Goal: Task Accomplishment & Management: Complete application form

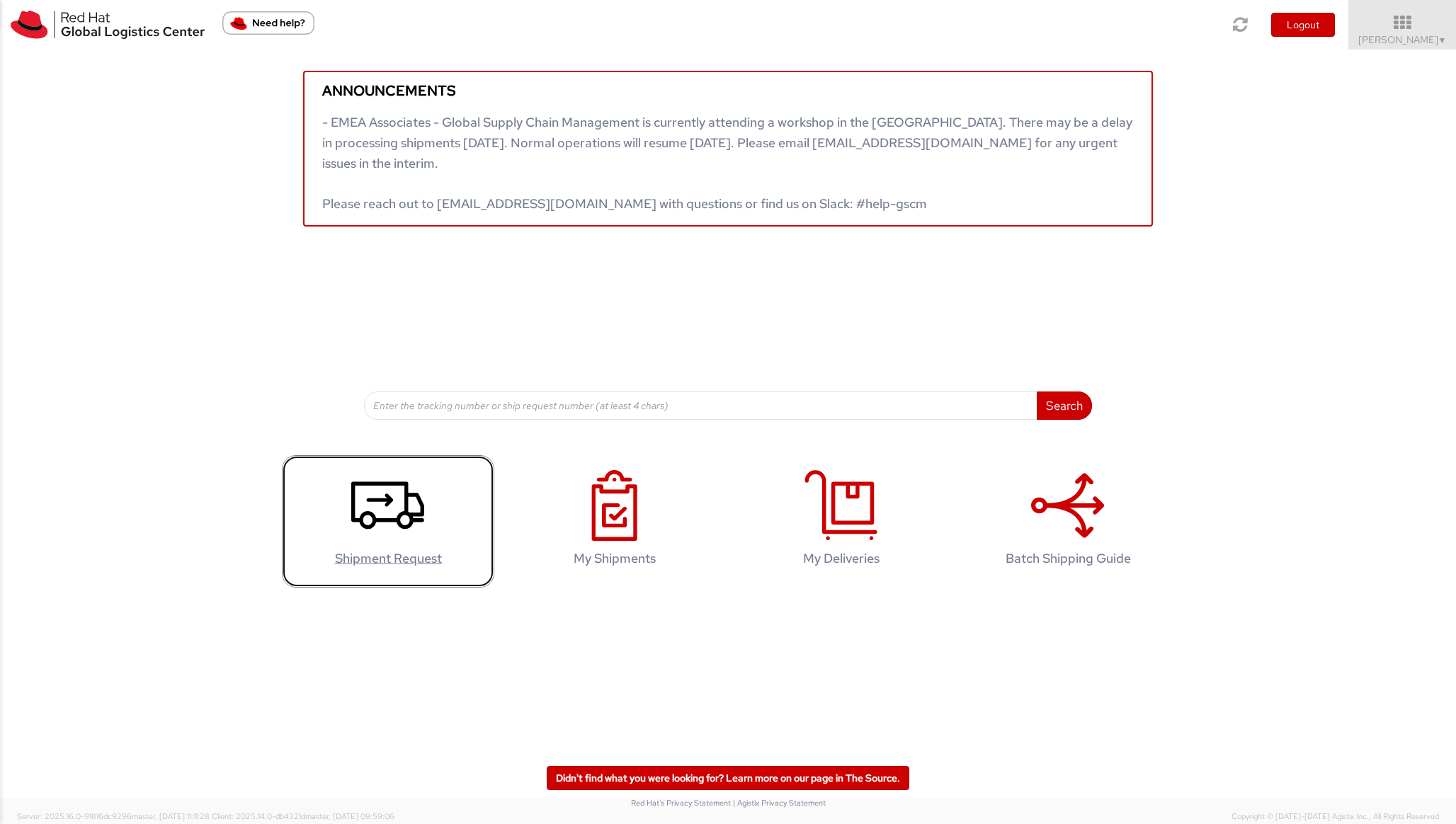
click at [397, 503] on icon at bounding box center [388, 506] width 73 height 71
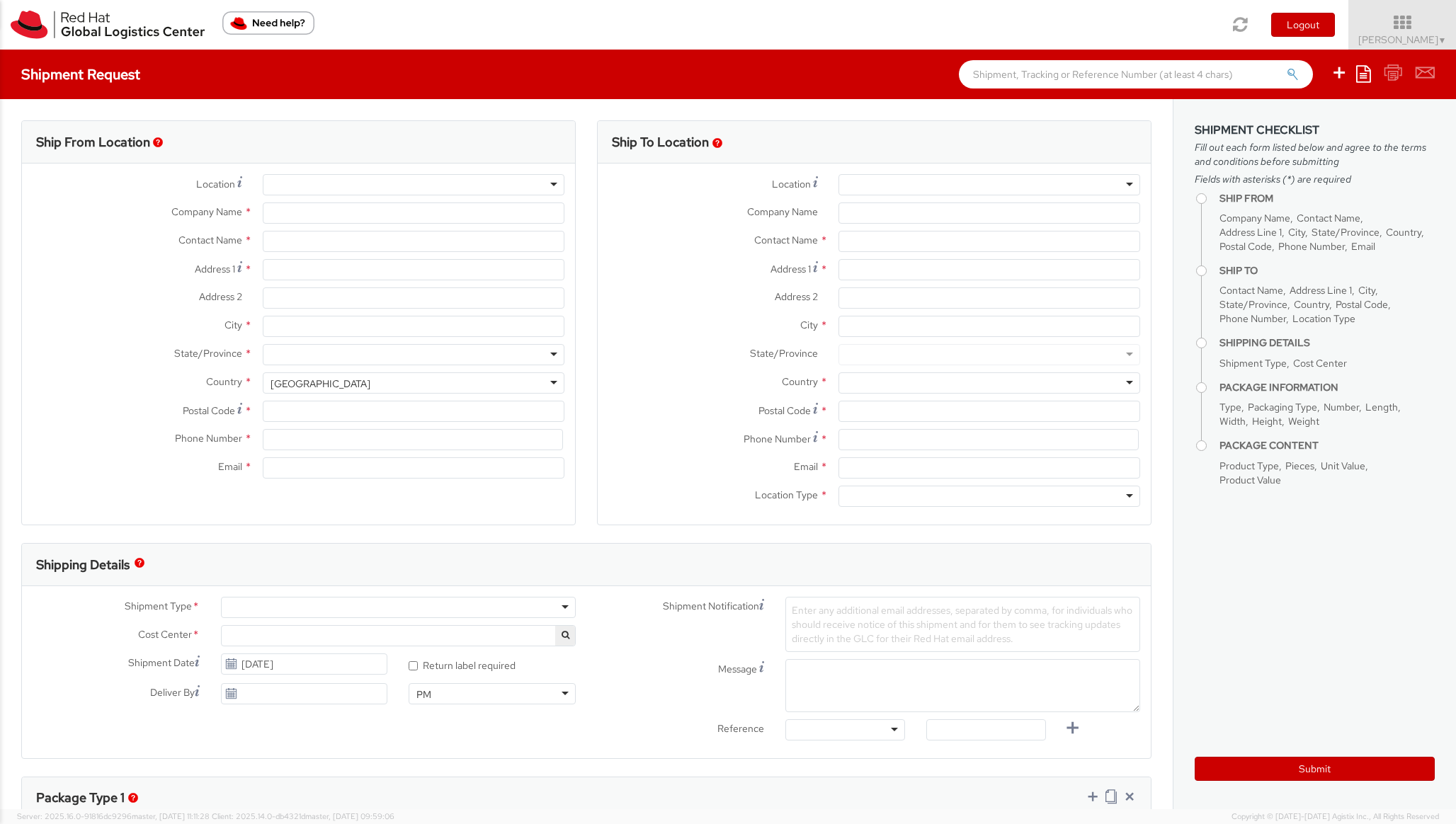
select select
select select "395"
type input "Red Hat"
type input "[PERSON_NAME]"
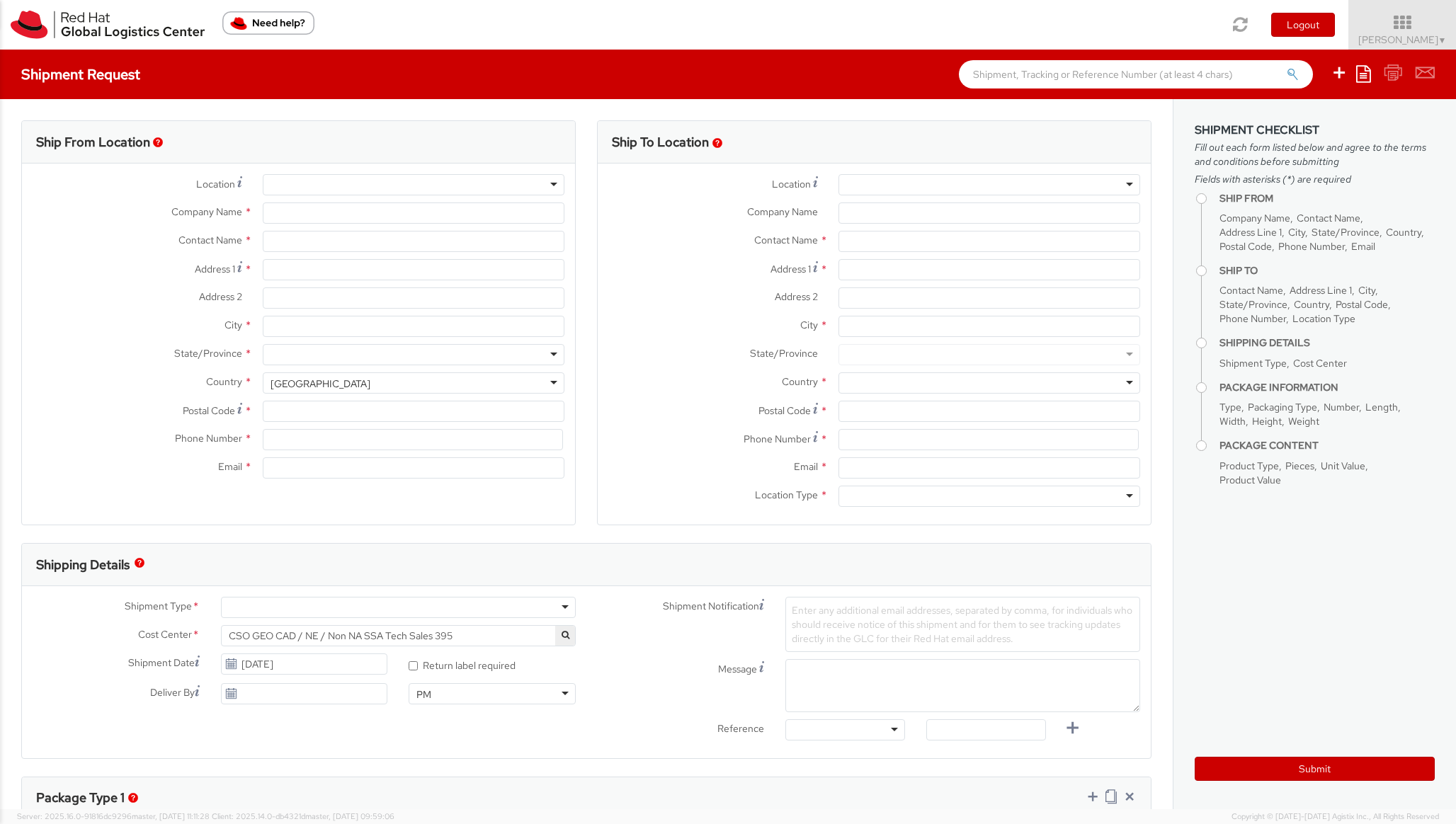
type input "[EMAIL_ADDRESS][DOMAIN_NAME]"
click at [360, 195] on div "RH - Remote" at bounding box center [413, 184] width 302 height 21
click at [331, 186] on div "RH - Remote" at bounding box center [413, 184] width 302 height 21
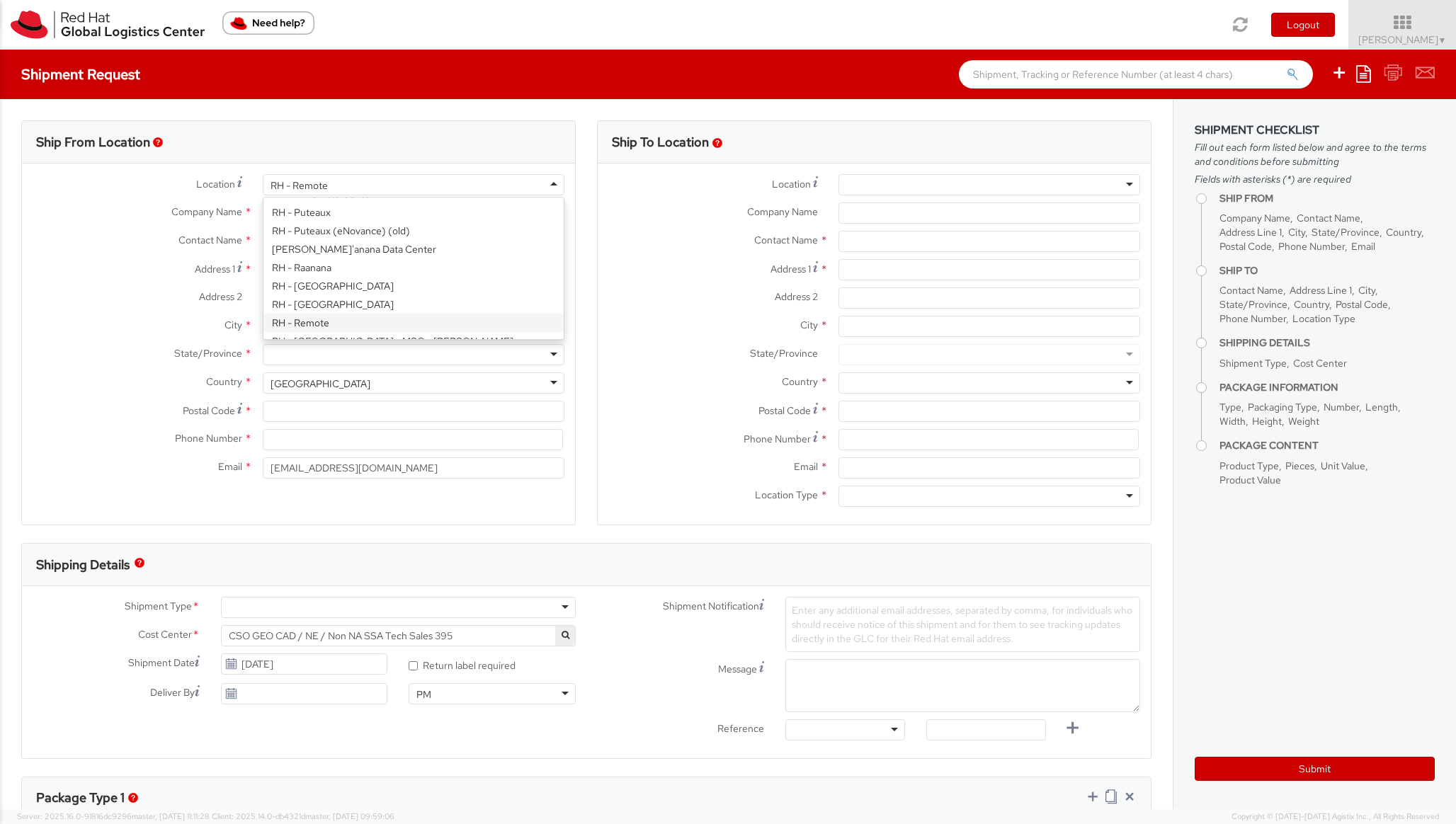
click at [331, 186] on div "RH - Remote" at bounding box center [413, 184] width 302 height 21
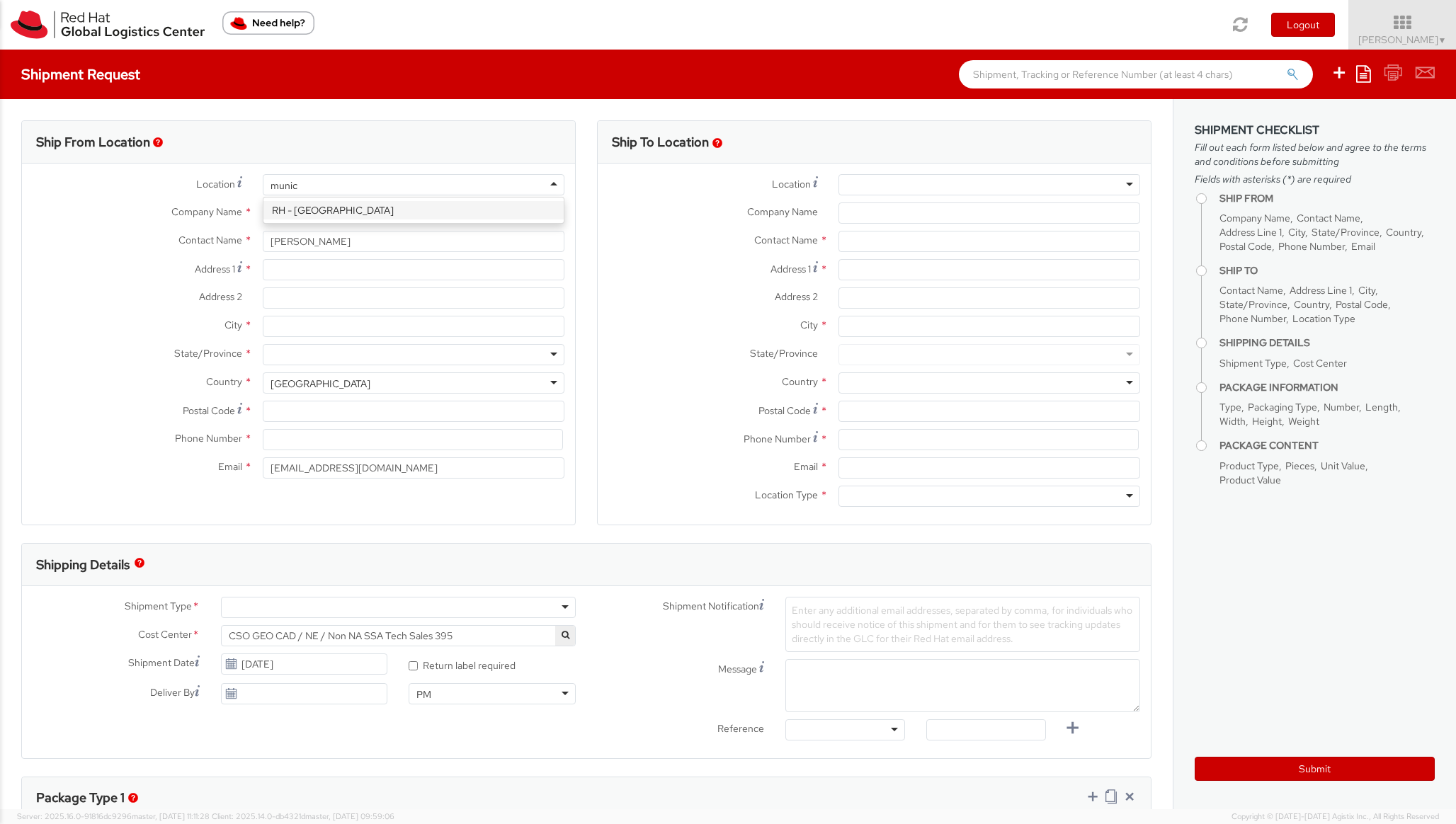
type input "[GEOGRAPHIC_DATA]"
type input "Red Hat GmbH"
type input "[PERSON_NAME]-Ring 12"
type input "Technopark II"
type input "[GEOGRAPHIC_DATA]"
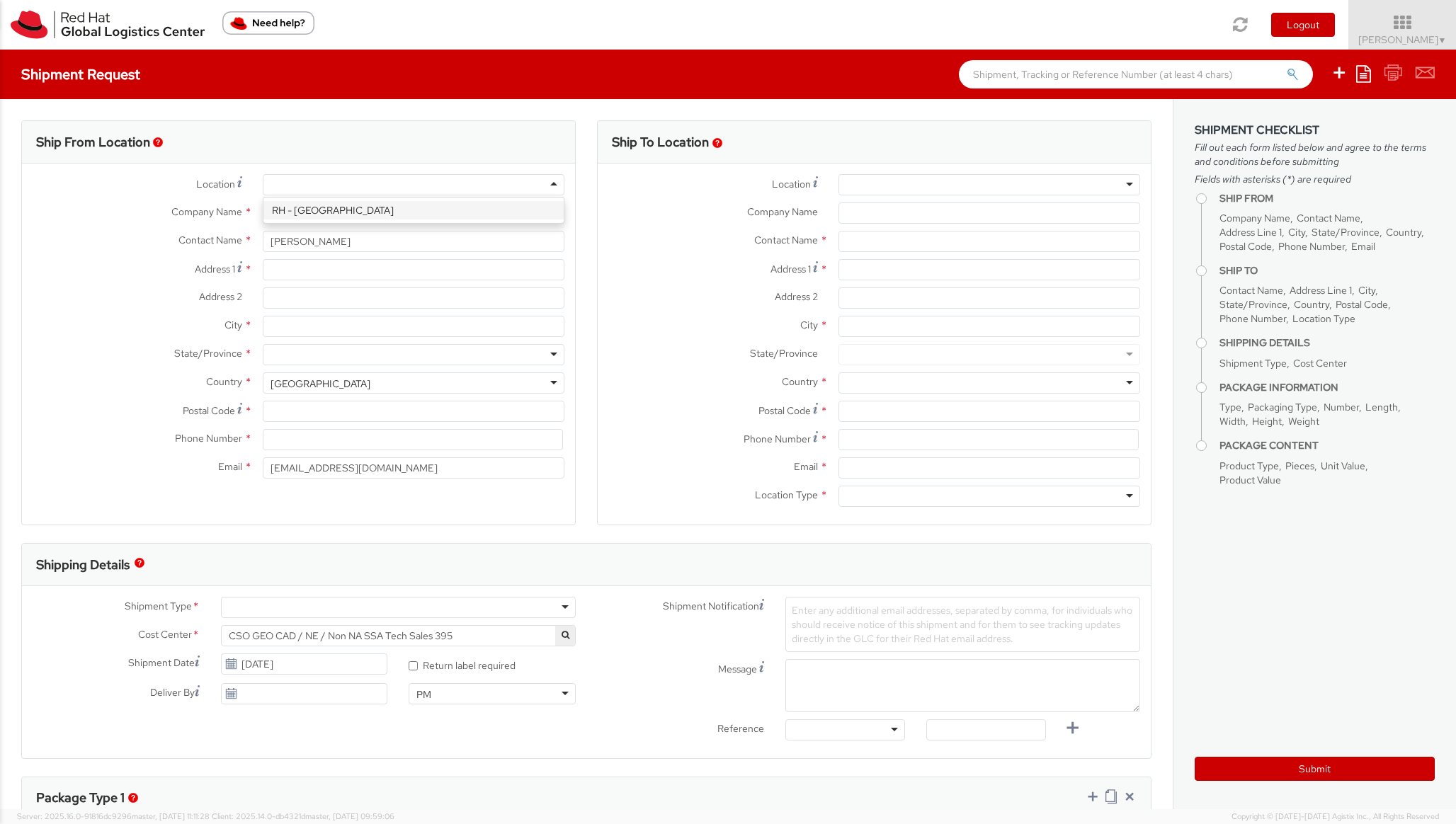
type input "85630"
type input "49 89 205071 0"
select select "CM"
select select "KGS"
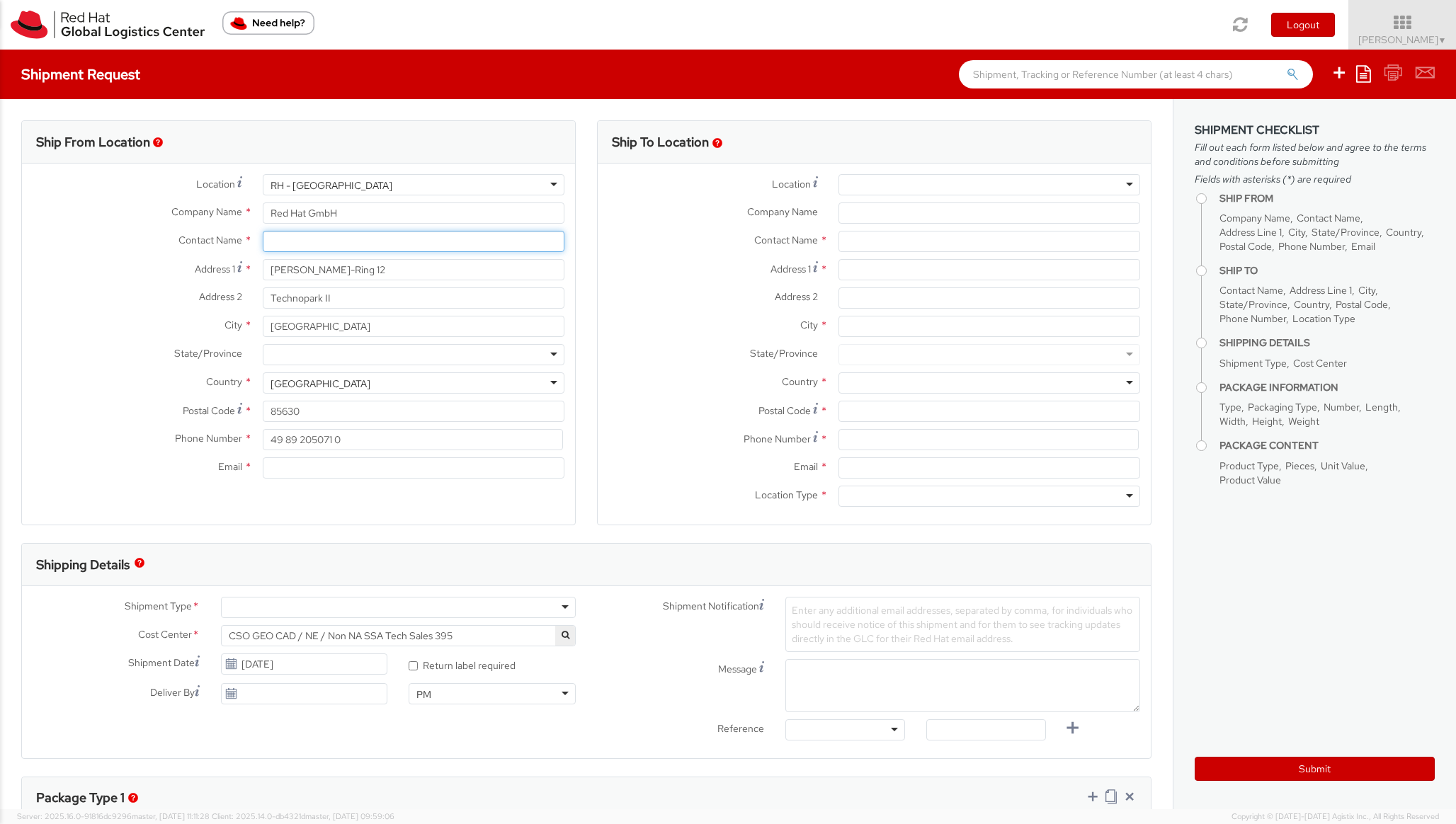
click at [316, 243] on input "text" at bounding box center [413, 241] width 302 height 21
type input "[PERSON_NAME]"
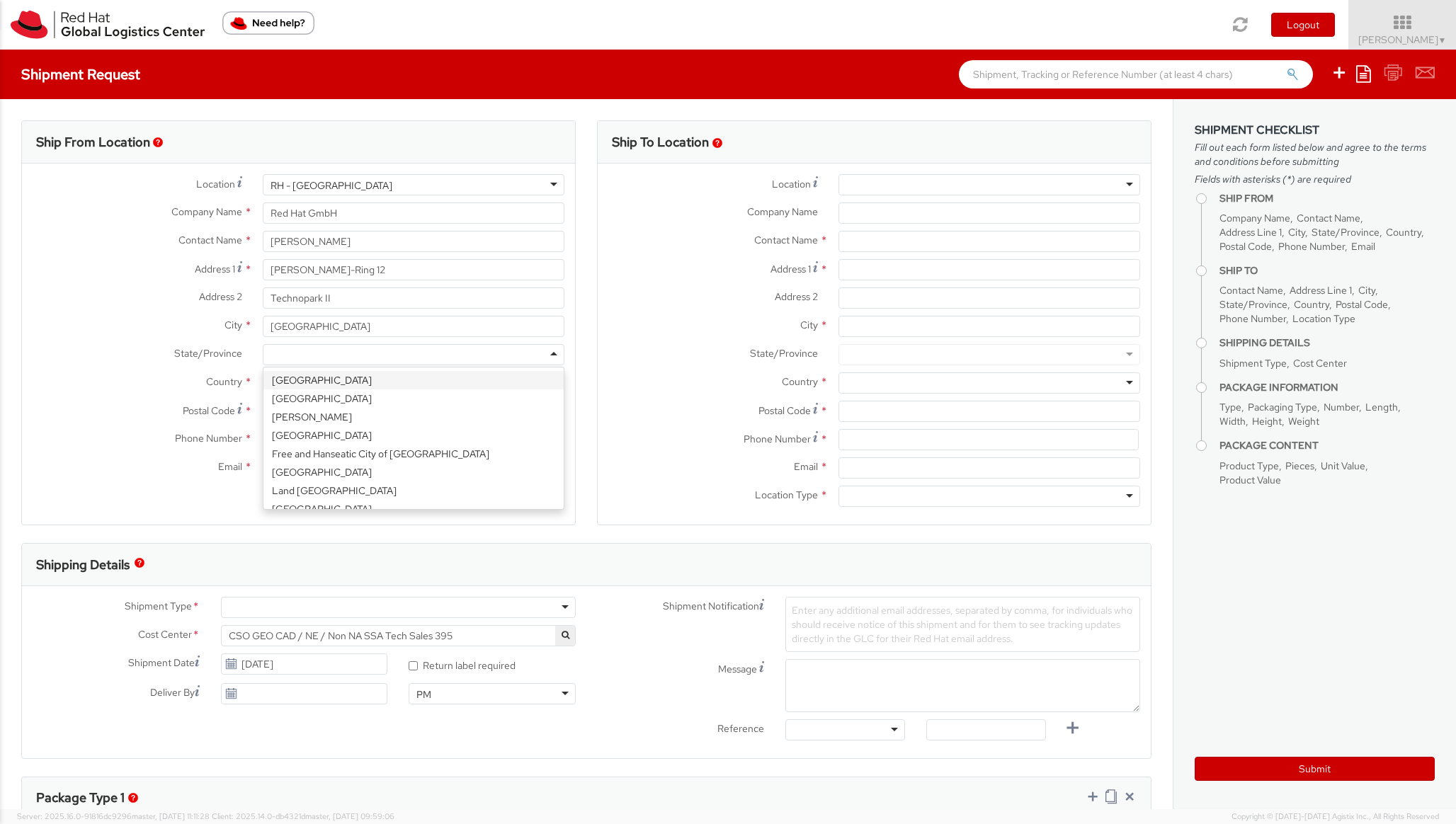
scroll to position [1212, 0]
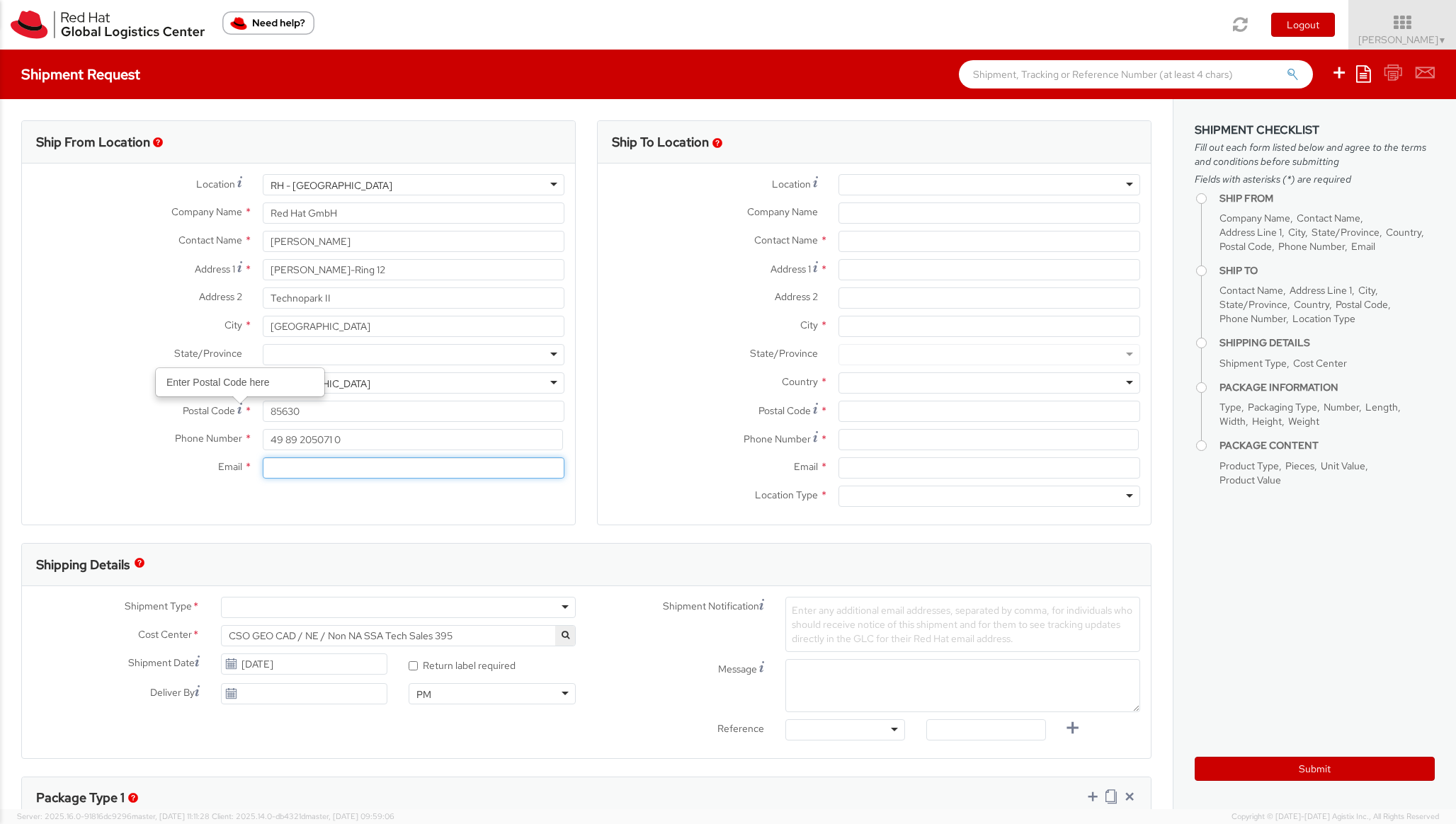
click at [275, 473] on input "Email *" at bounding box center [413, 467] width 302 height 21
type input "[EMAIL_ADDRESS][DOMAIN_NAME]"
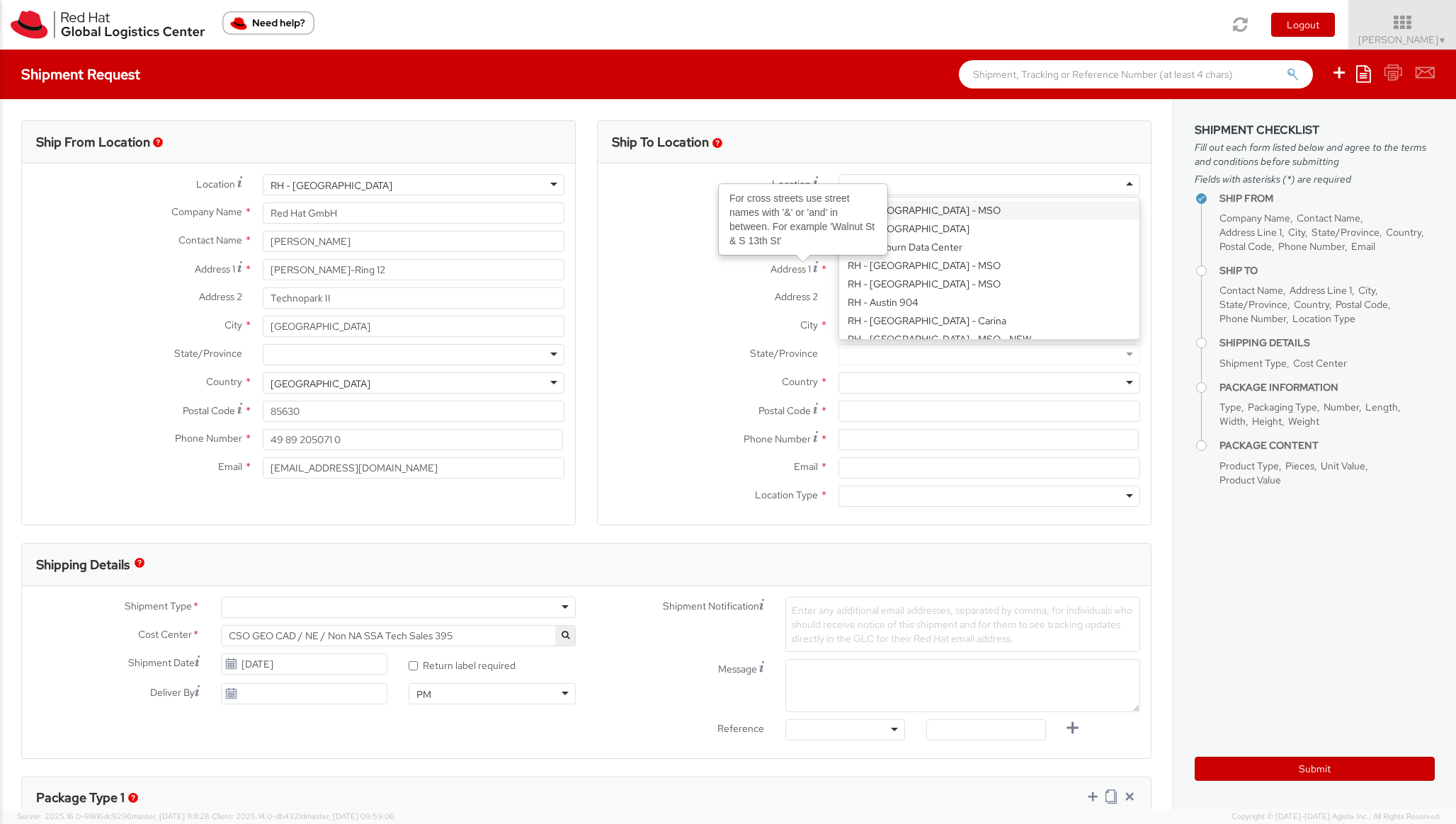
click at [915, 176] on div at bounding box center [989, 184] width 302 height 21
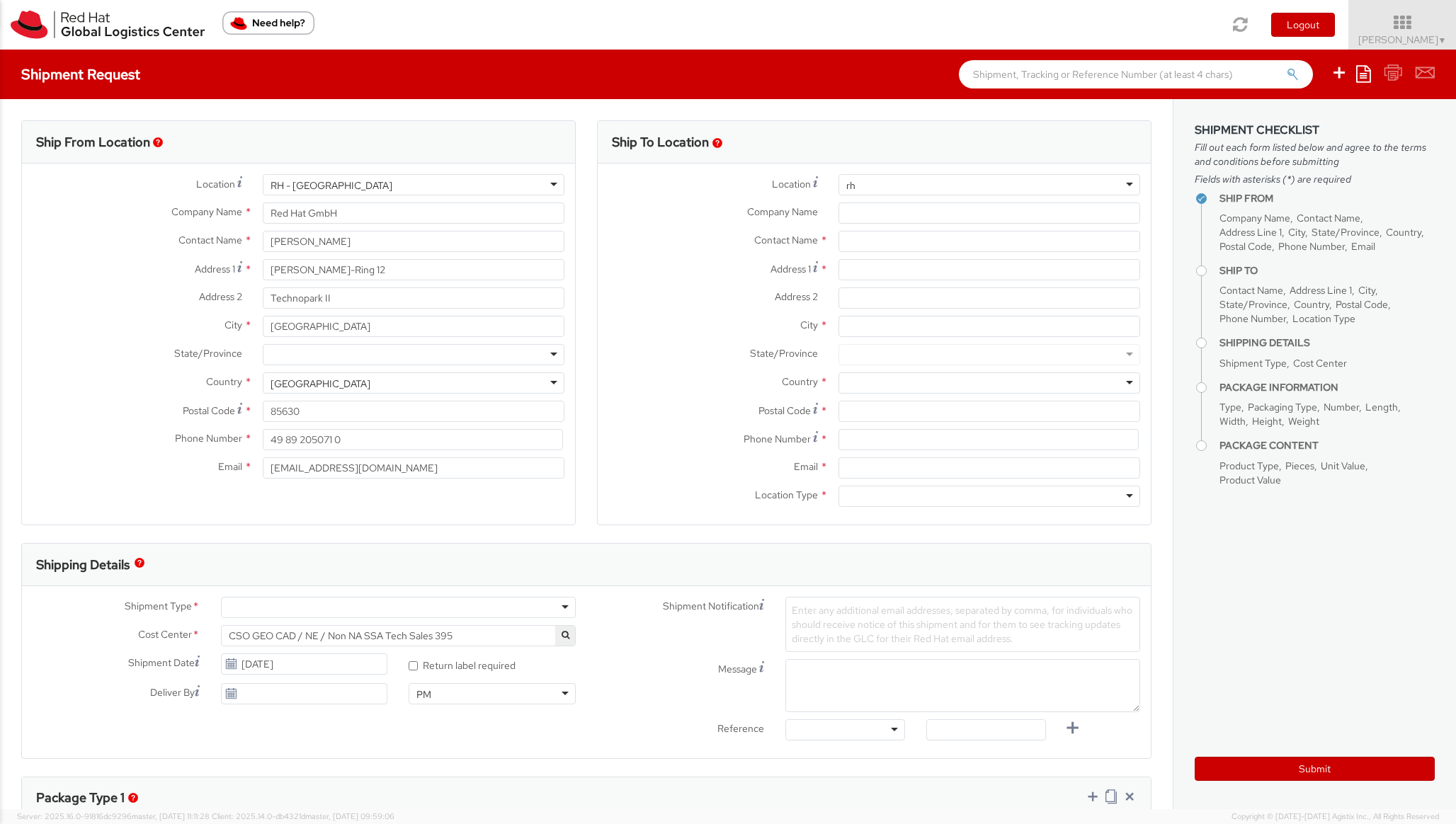
scroll to position [4, 0]
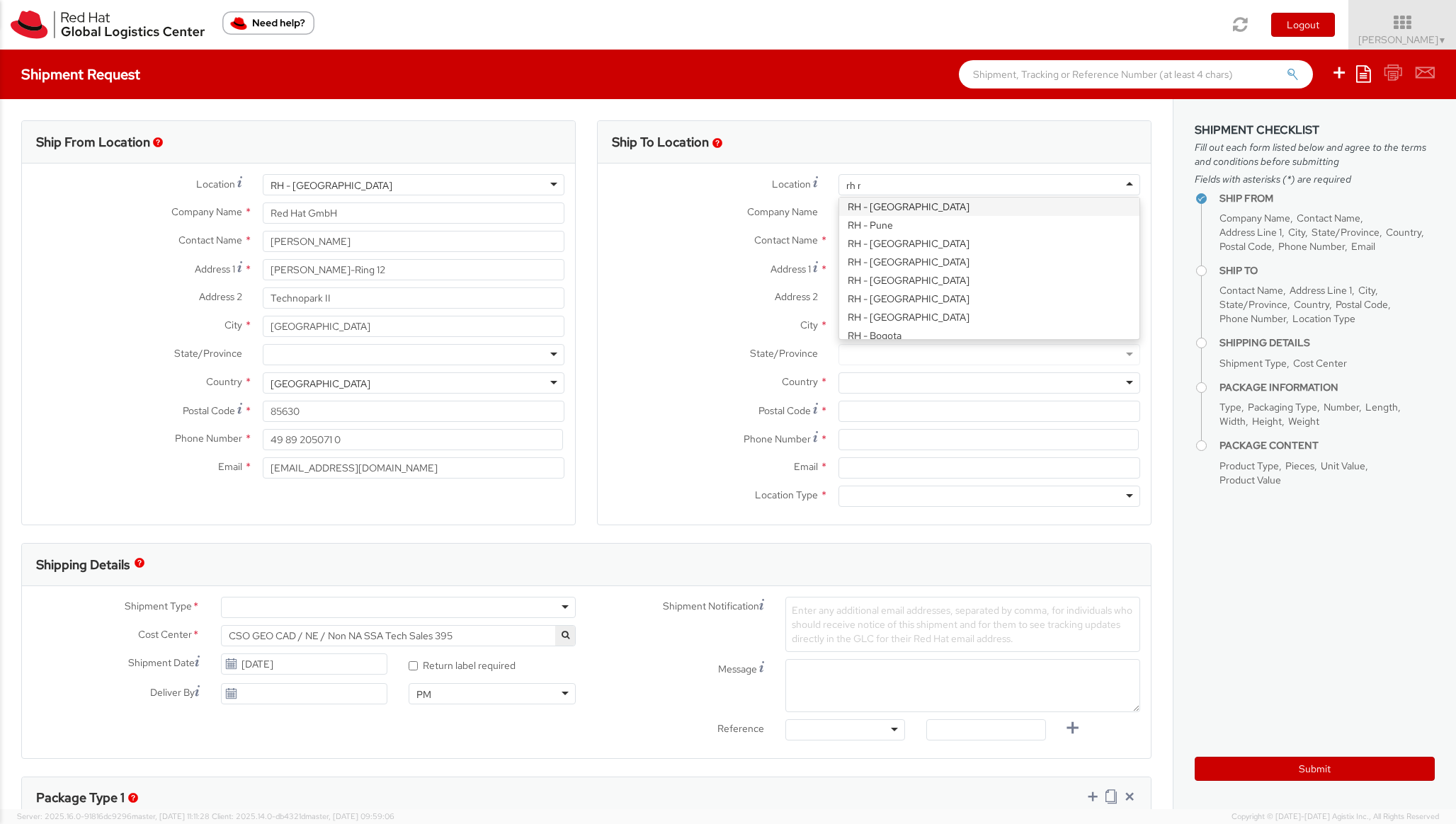
type input "[PERSON_NAME]"
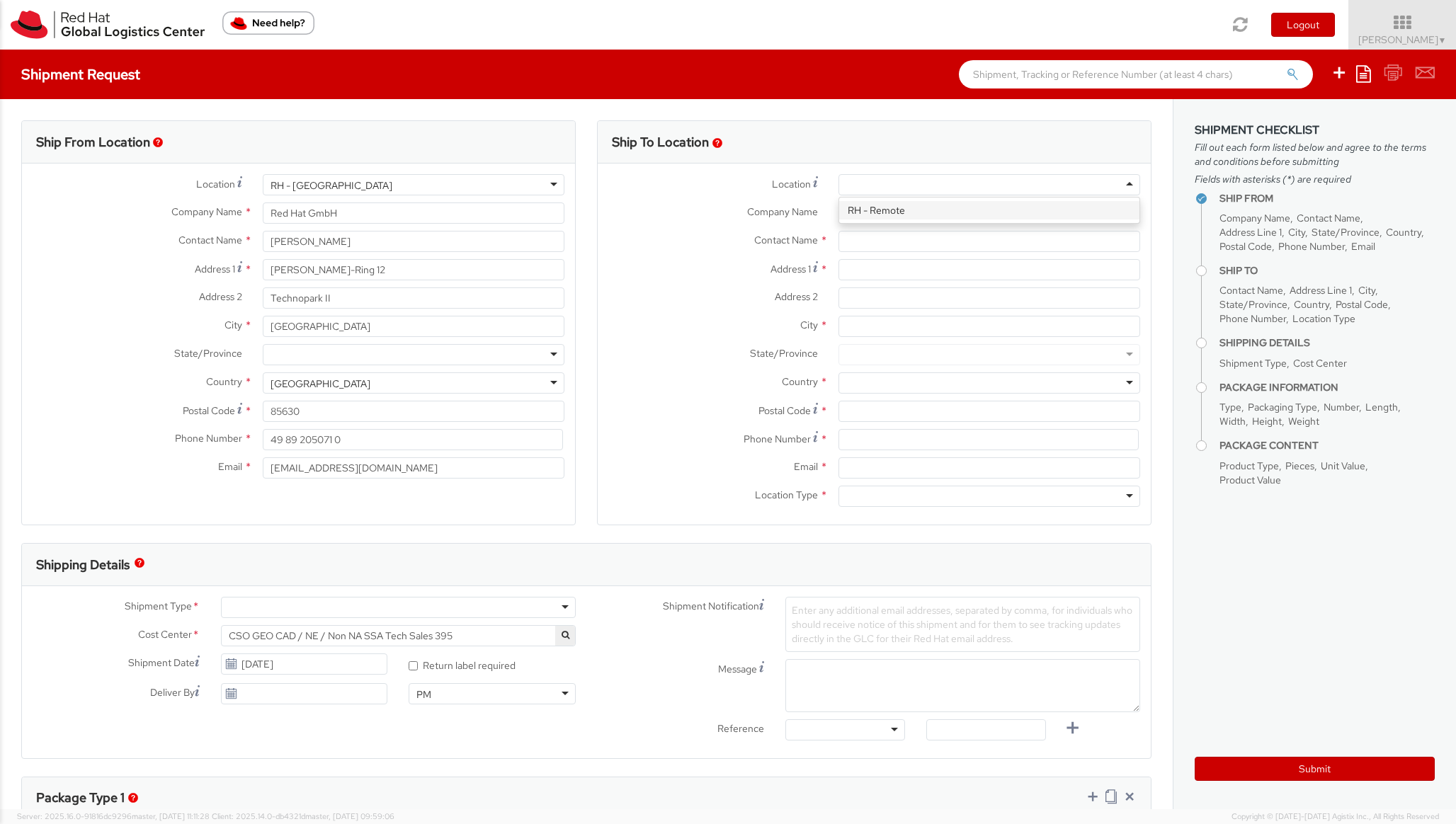
type input "Red Hat"
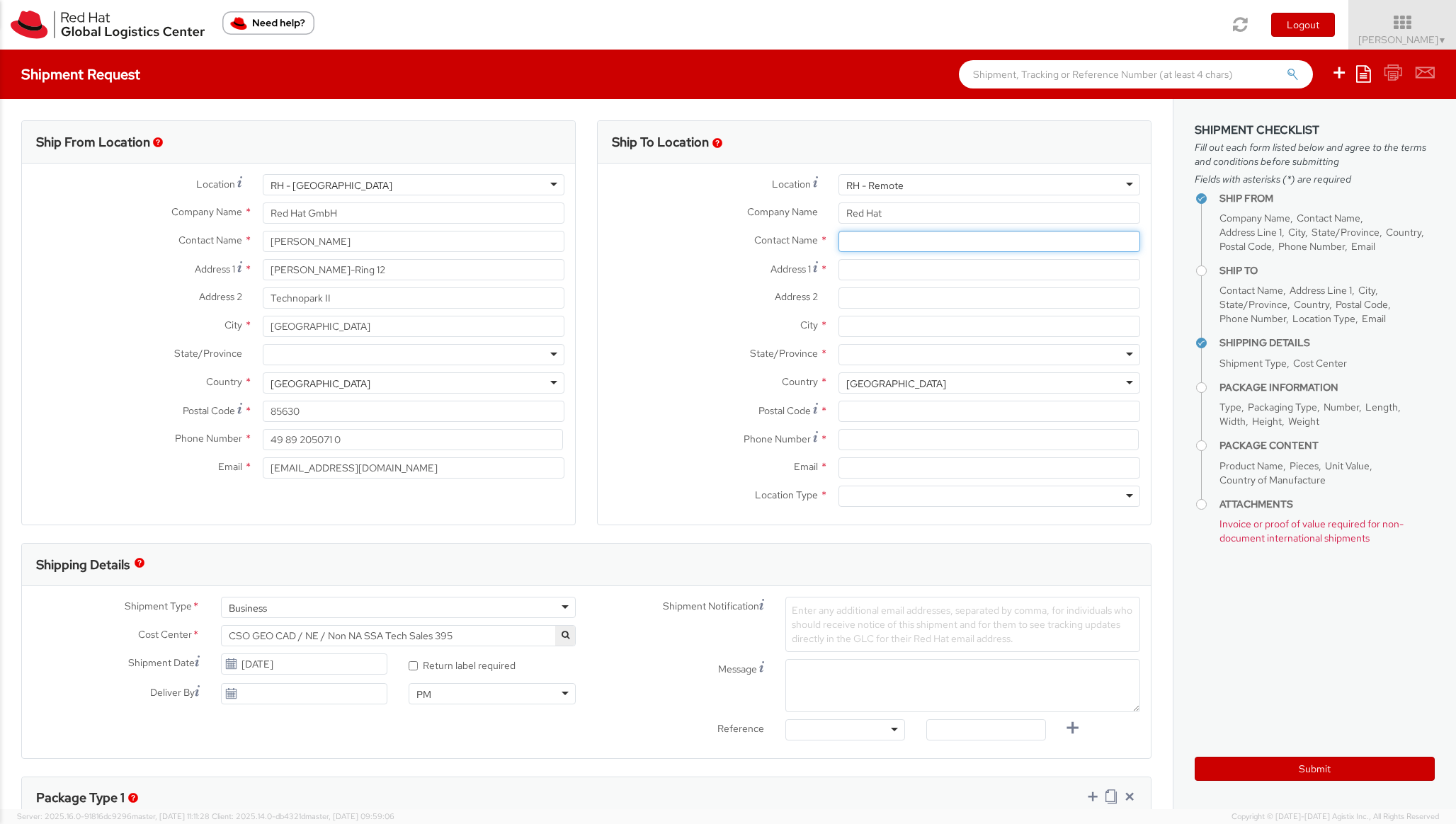
click at [894, 239] on input "text" at bounding box center [989, 241] width 302 height 21
paste input "[PERSON_NAME]"
type input "[PERSON_NAME]"
click at [875, 264] on input "Address 1 *" at bounding box center [989, 269] width 302 height 21
click at [868, 228] on div "Company Name * Red Hat" at bounding box center [874, 217] width 553 height 29
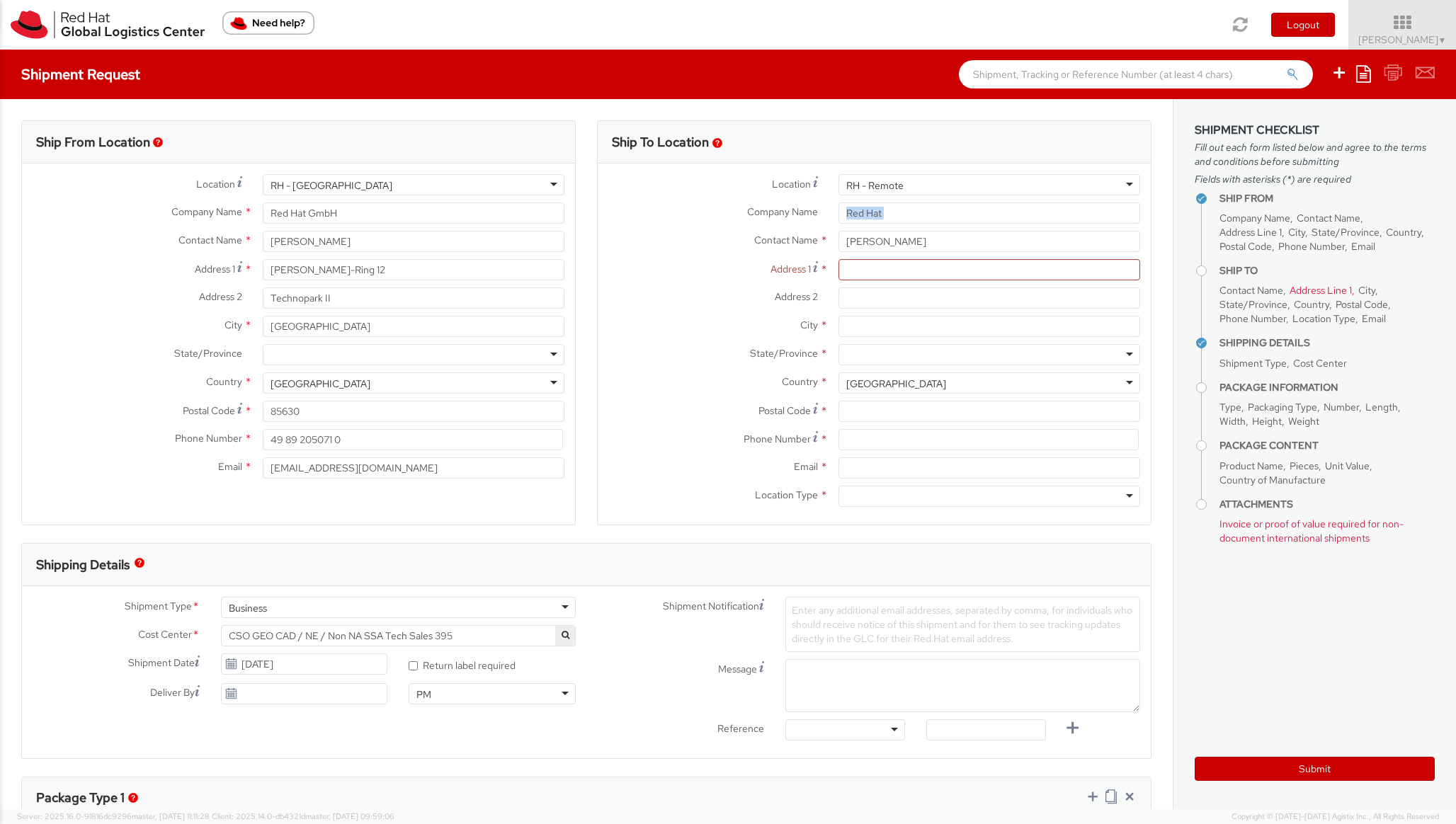
click at [868, 228] on div "Company Name * Red Hat" at bounding box center [874, 217] width 553 height 29
click at [871, 220] on input "Red Hat" at bounding box center [989, 213] width 302 height 21
type input "R"
click at [872, 270] on input "Address 1 *" at bounding box center [989, 269] width 302 height 21
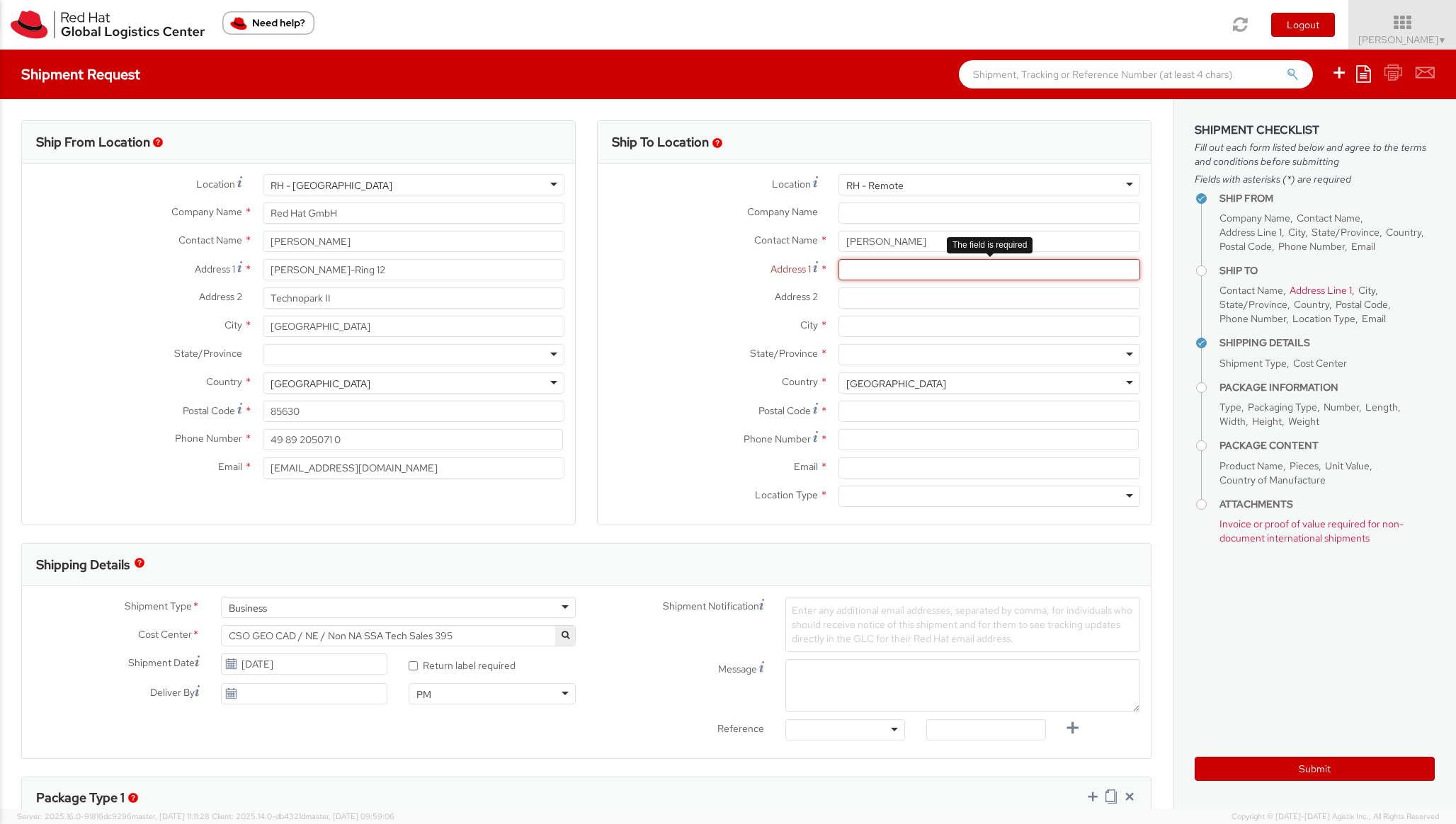
paste input "[STREET_ADDRESS]"
type input "[STREET_ADDRESS]"
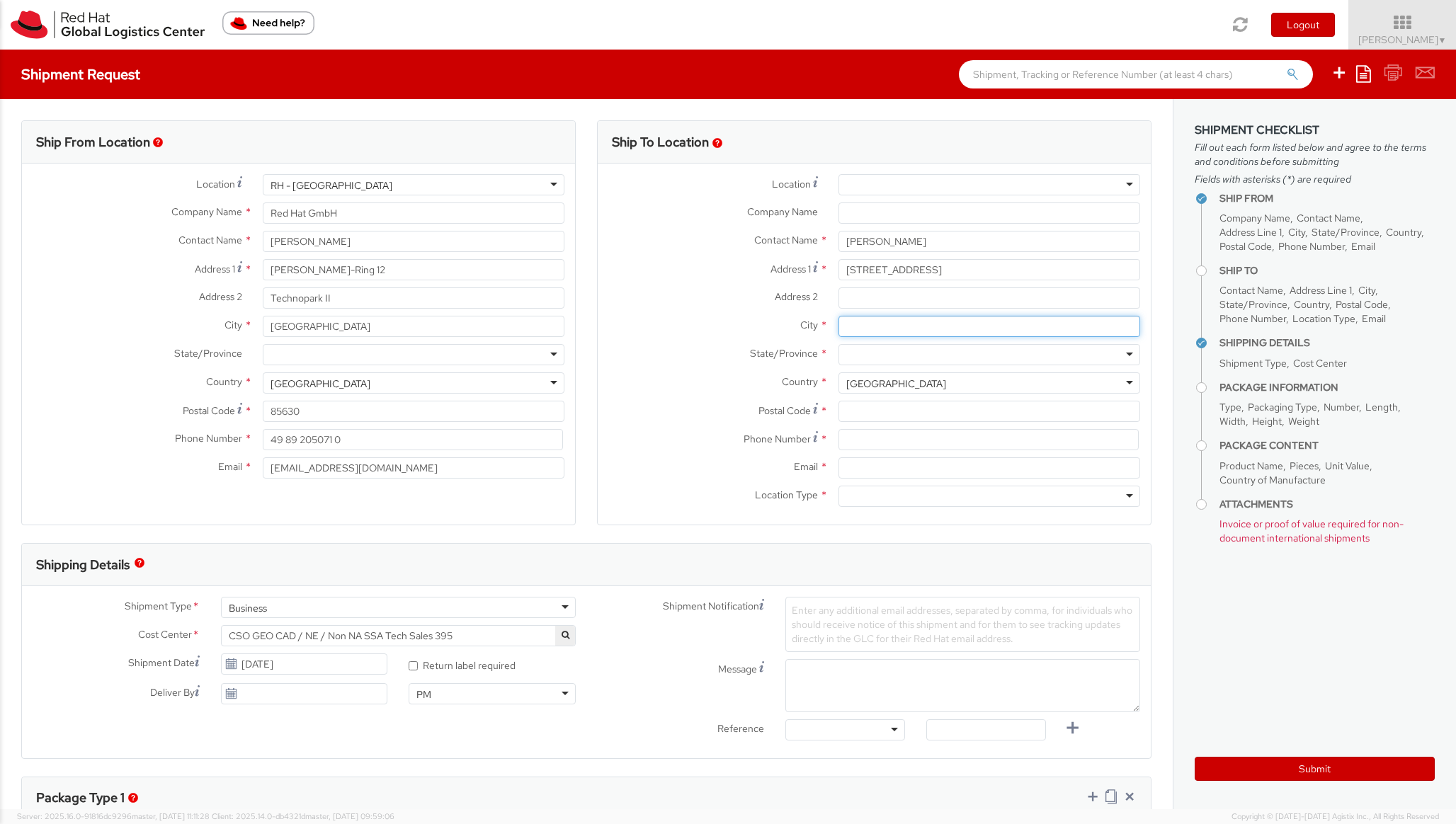
click at [874, 321] on input "City *" at bounding box center [989, 326] width 302 height 21
paste input "[GEOGRAPHIC_DATA]"
type input "[GEOGRAPHIC_DATA]"
click at [874, 410] on input "Postal Code *" at bounding box center [989, 411] width 302 height 21
paste input "4000"
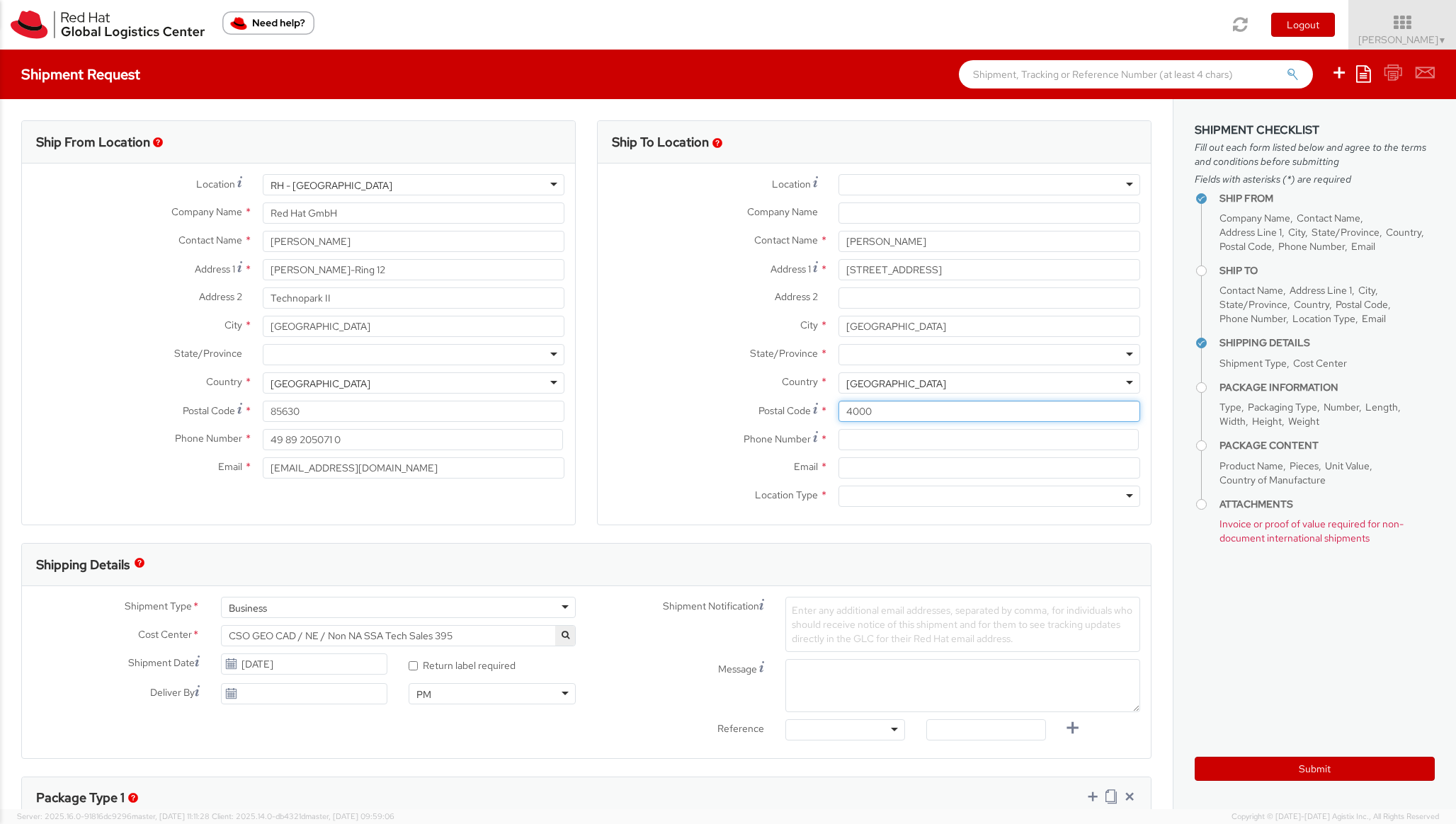
type input "4000"
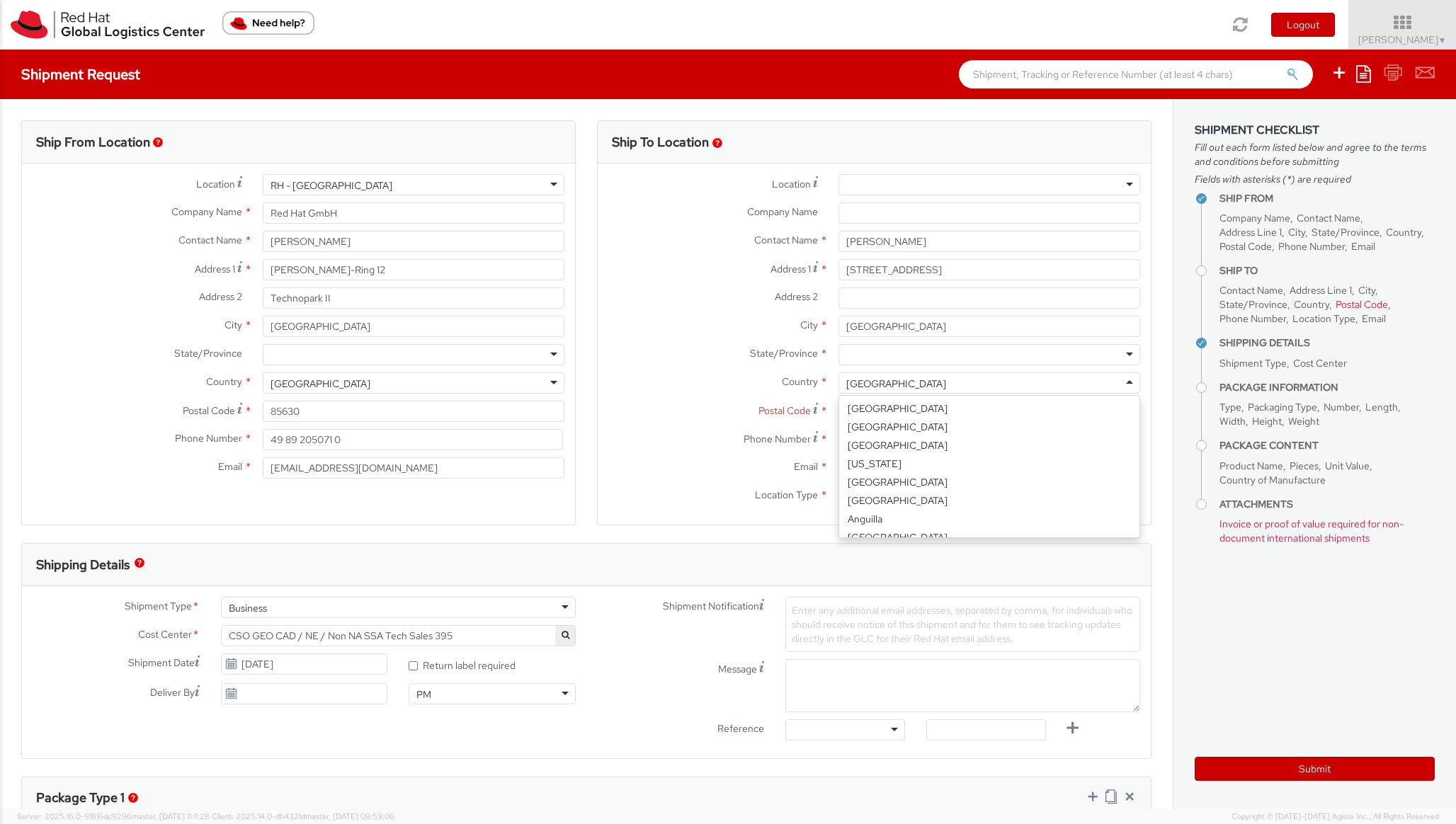
click at [886, 386] on div "[GEOGRAPHIC_DATA]" at bounding box center [896, 384] width 100 height 14
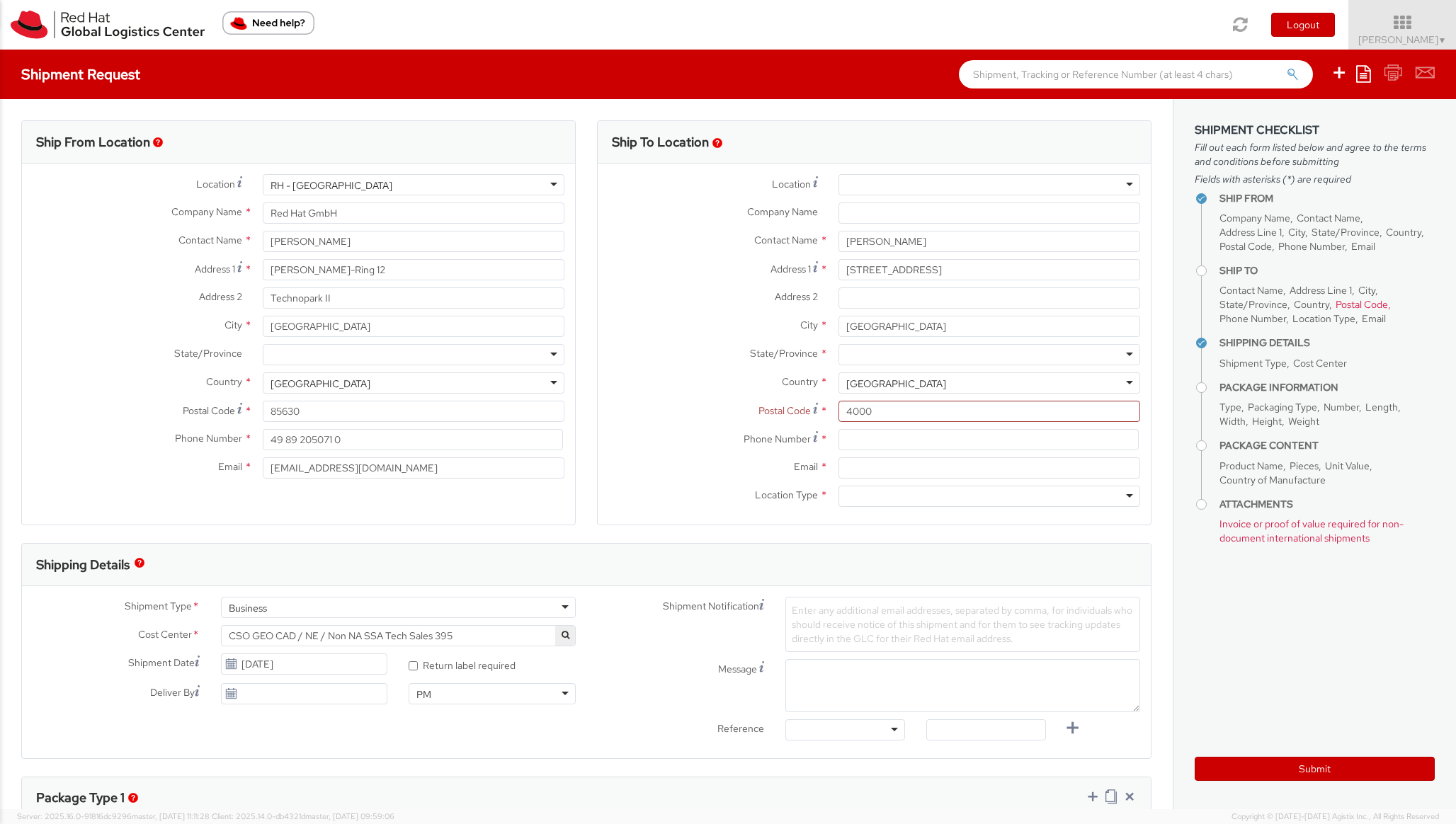
click at [886, 386] on div "[GEOGRAPHIC_DATA]" at bounding box center [896, 384] width 100 height 14
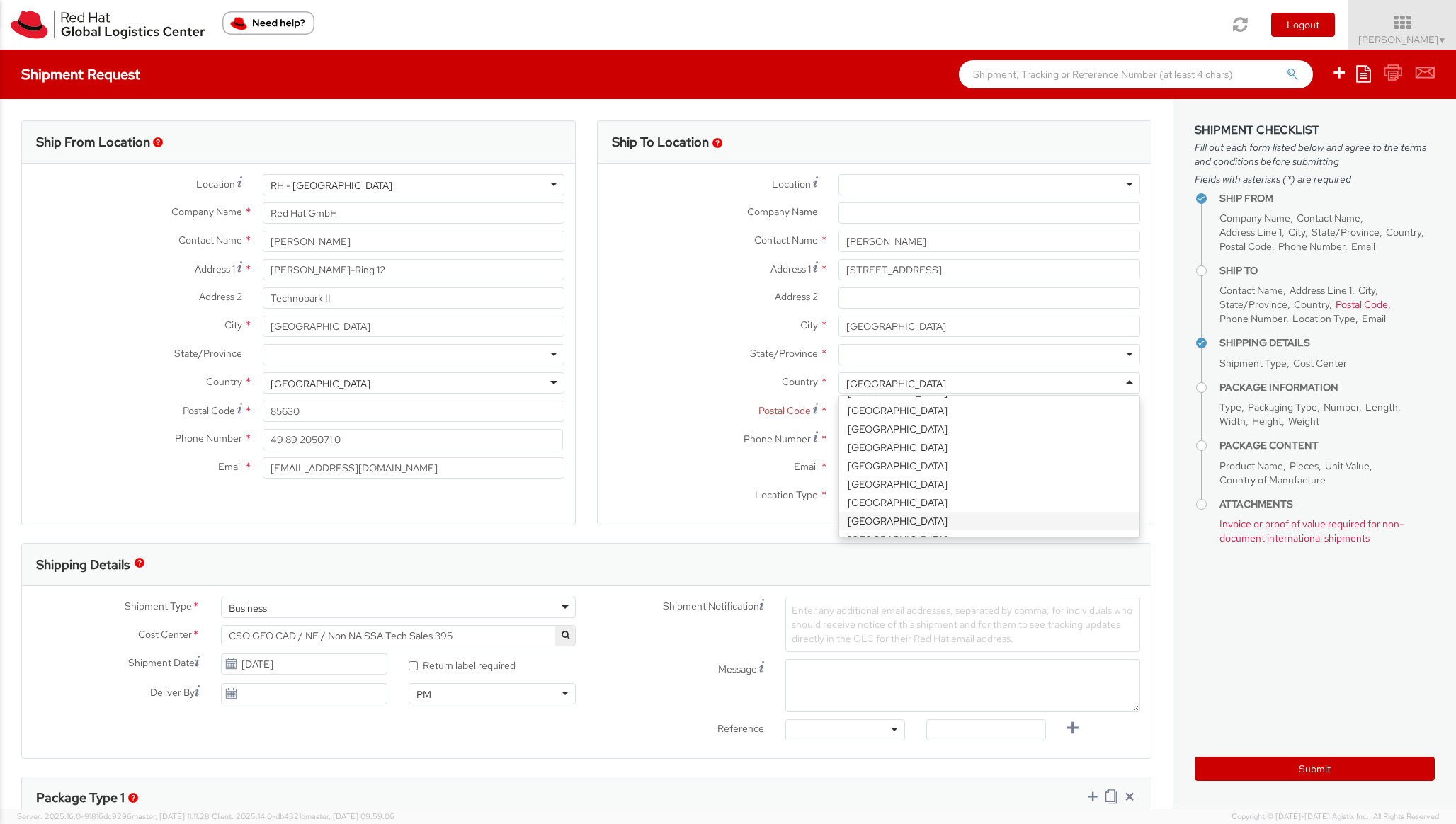
click at [886, 386] on div "[GEOGRAPHIC_DATA]" at bounding box center [896, 384] width 100 height 14
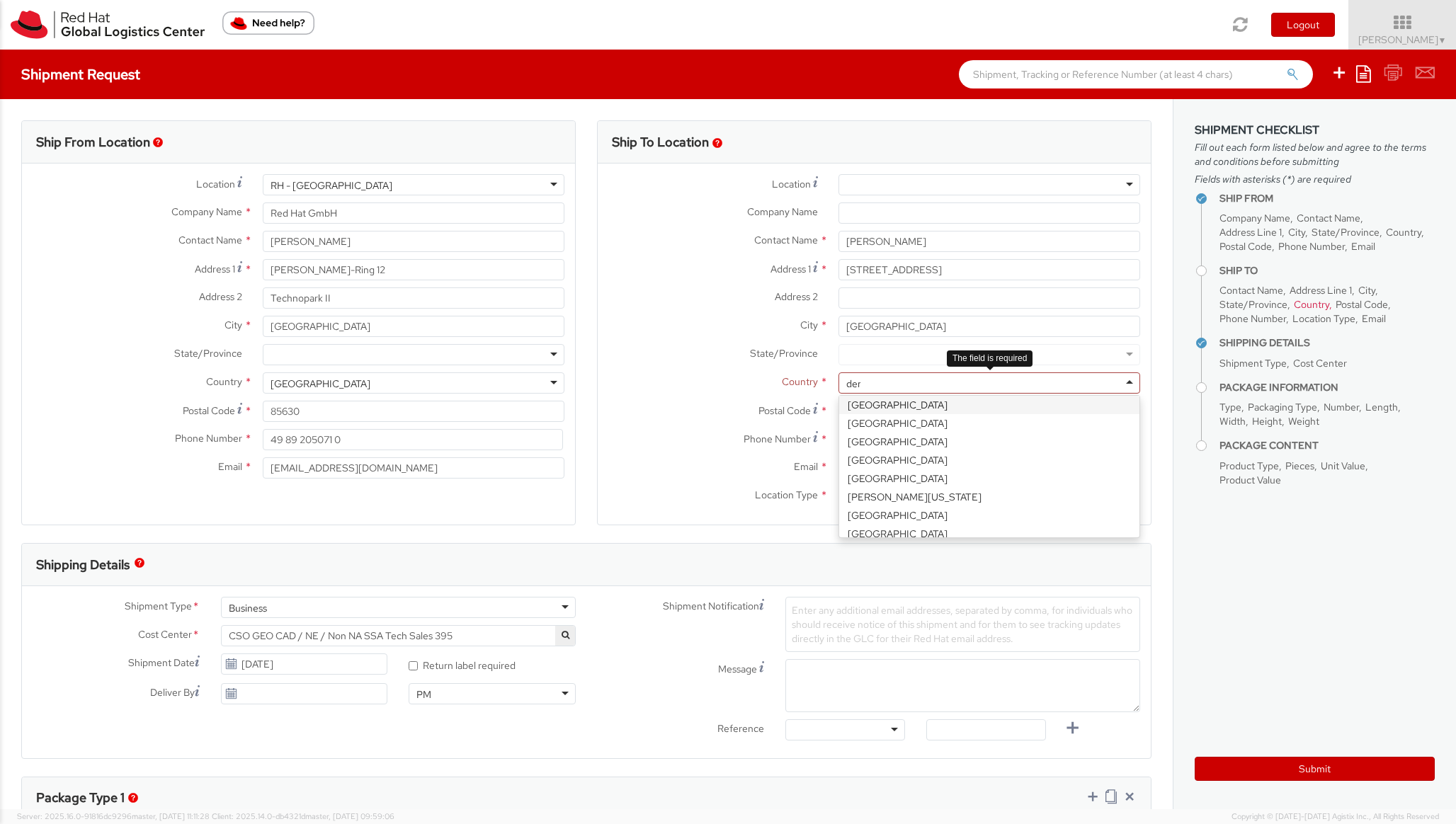
scroll to position [0, 0]
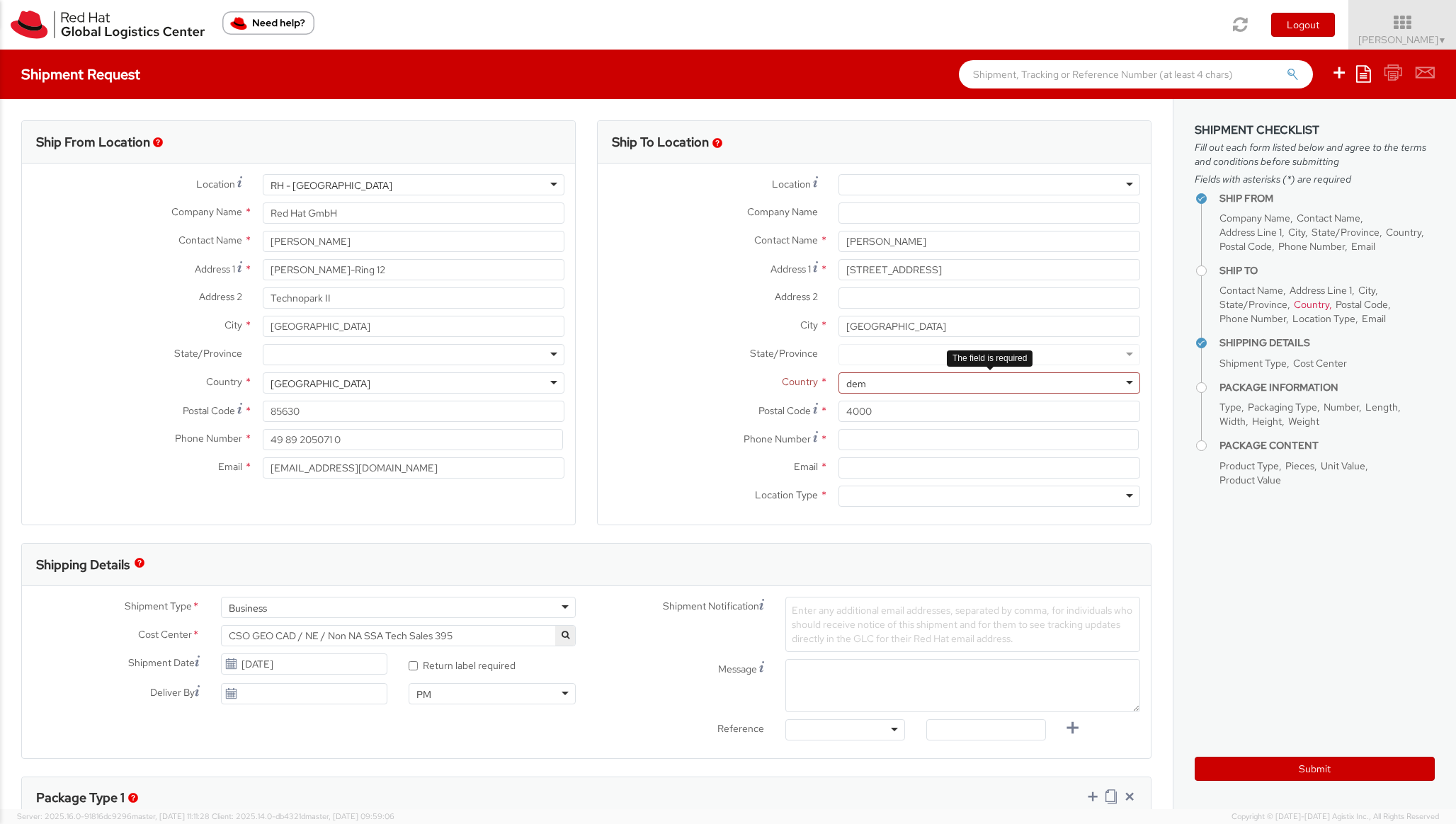
type input "de"
click at [857, 436] on input at bounding box center [988, 439] width 300 height 21
paste input "[PHONE_NUMBER]"
type input "[PHONE_NUMBER]"
click at [903, 471] on input "Email *" at bounding box center [989, 467] width 302 height 21
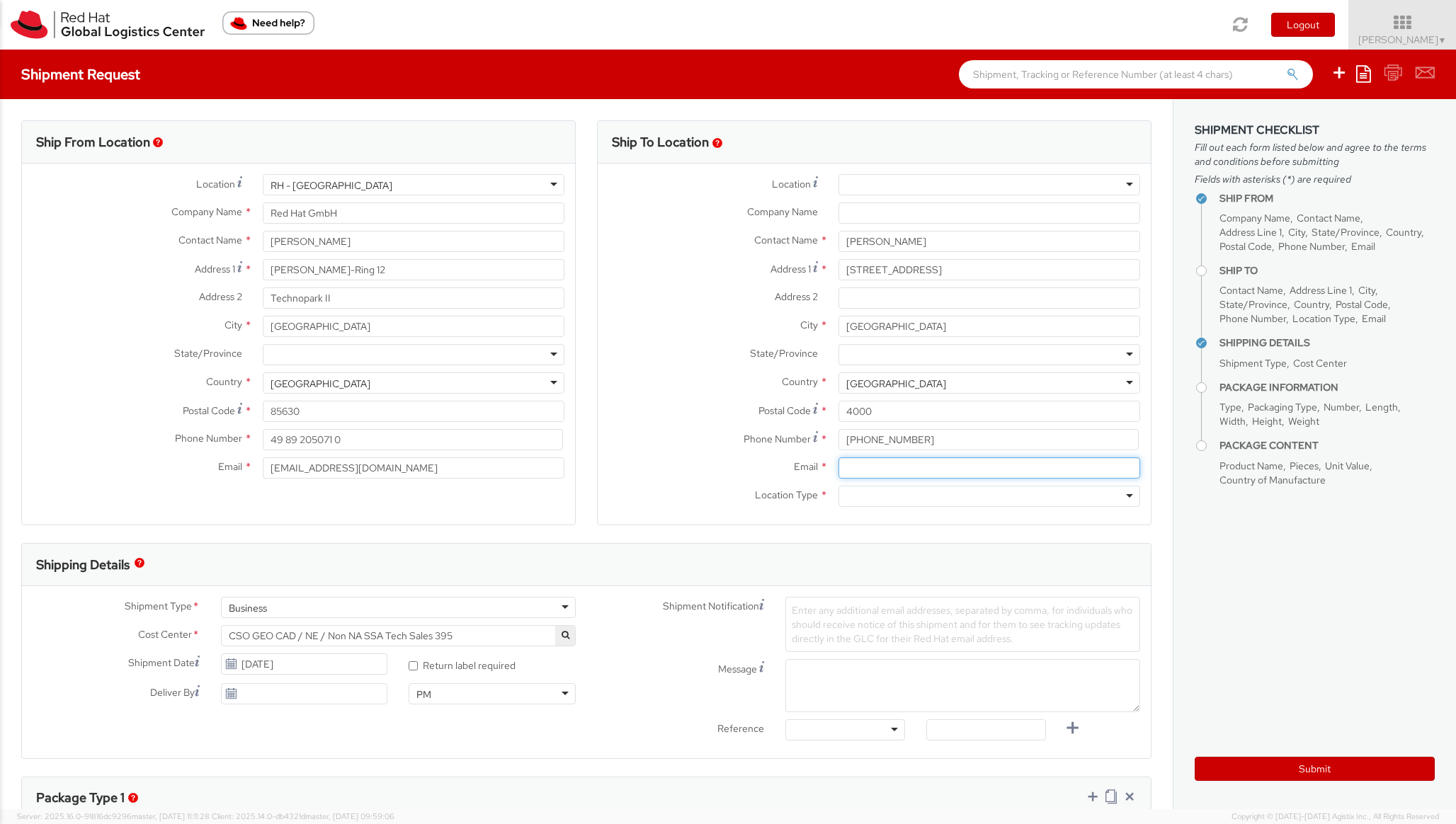
paste input "[EMAIL_ADDRESS][DOMAIN_NAME]"
type input "[EMAIL_ADDRESS][DOMAIN_NAME]"
click at [895, 493] on div at bounding box center [989, 496] width 302 height 21
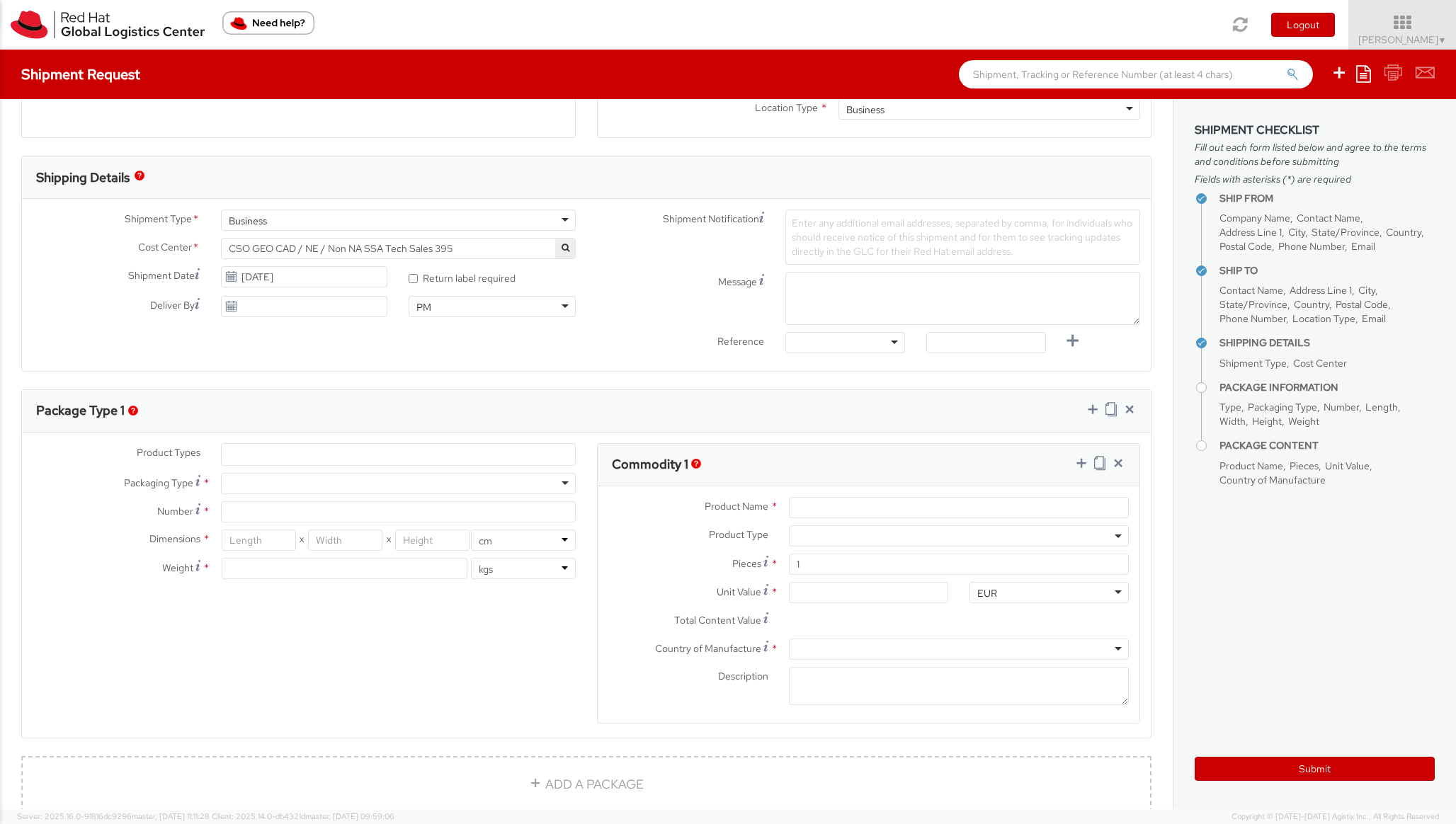
scroll to position [388, 0]
click at [454, 487] on div at bounding box center [398, 483] width 355 height 21
click at [396, 520] on input "Number *" at bounding box center [398, 511] width 355 height 21
type input "1"
click at [479, 538] on select "in cm" at bounding box center [522, 539] width 104 height 21
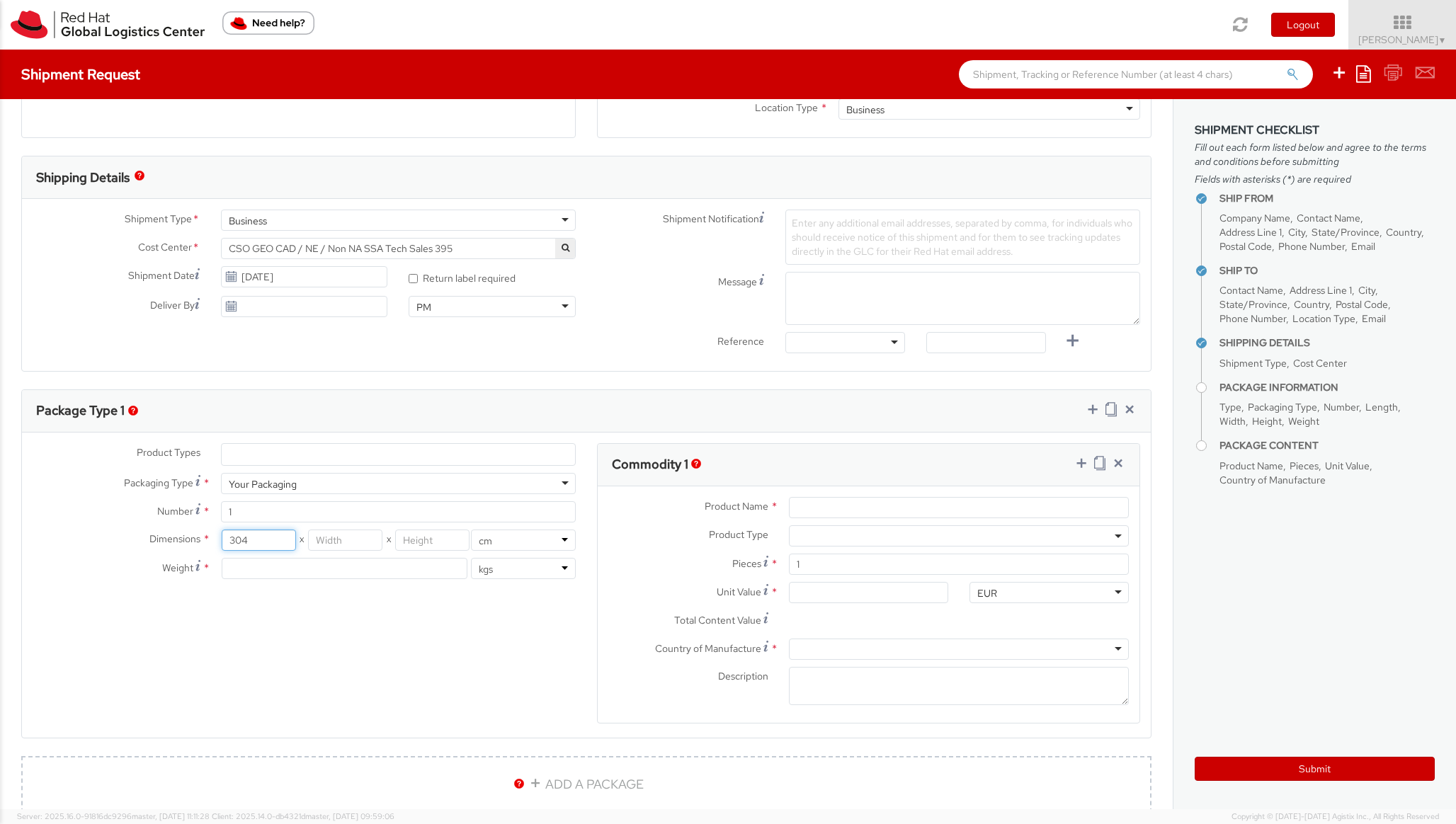
click at [273, 545] on input "304" at bounding box center [259, 539] width 74 height 21
type input "31"
type input "22"
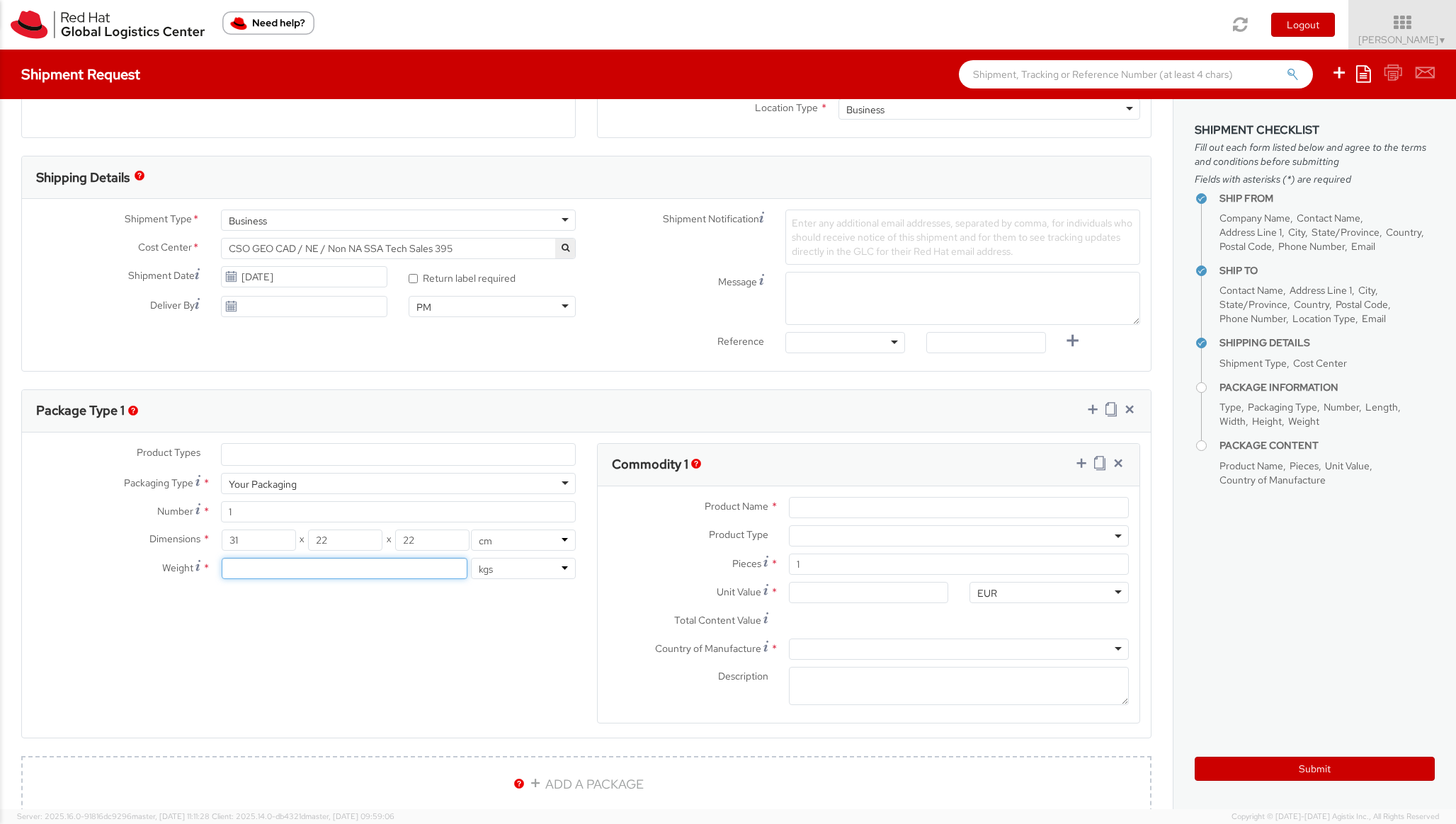
type input "5"
type input "2"
click at [277, 641] on div "Product Types * Documents Docking Station Laptop Monitor Other Hardware Server …" at bounding box center [586, 593] width 1129 height 299
click at [827, 504] on input "Product Name *" at bounding box center [958, 507] width 340 height 21
type input "Robots"
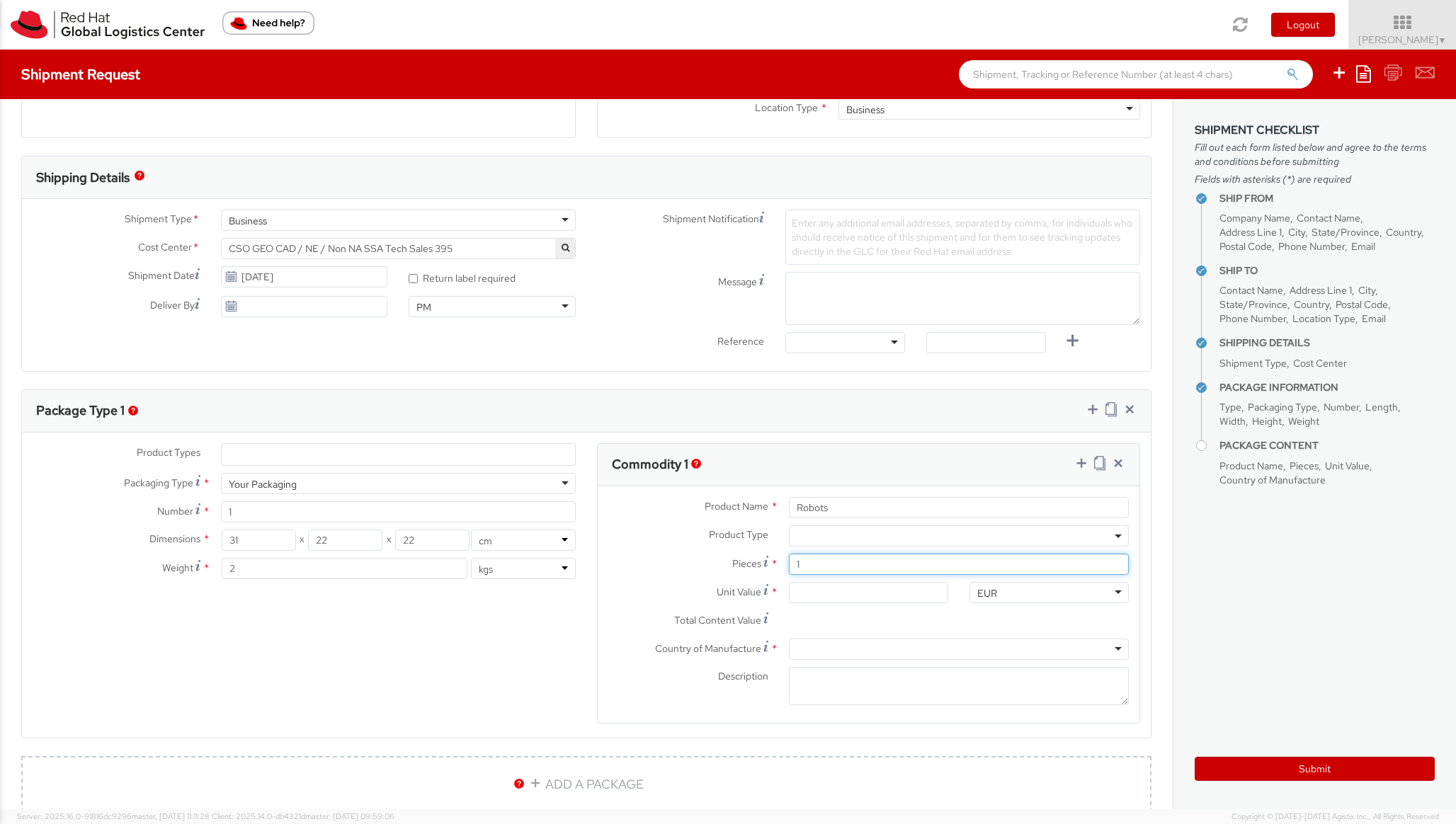
click at [813, 573] on input "1" at bounding box center [958, 564] width 340 height 21
type input "2"
click at [822, 585] on input "Unit Value *" at bounding box center [868, 592] width 159 height 21
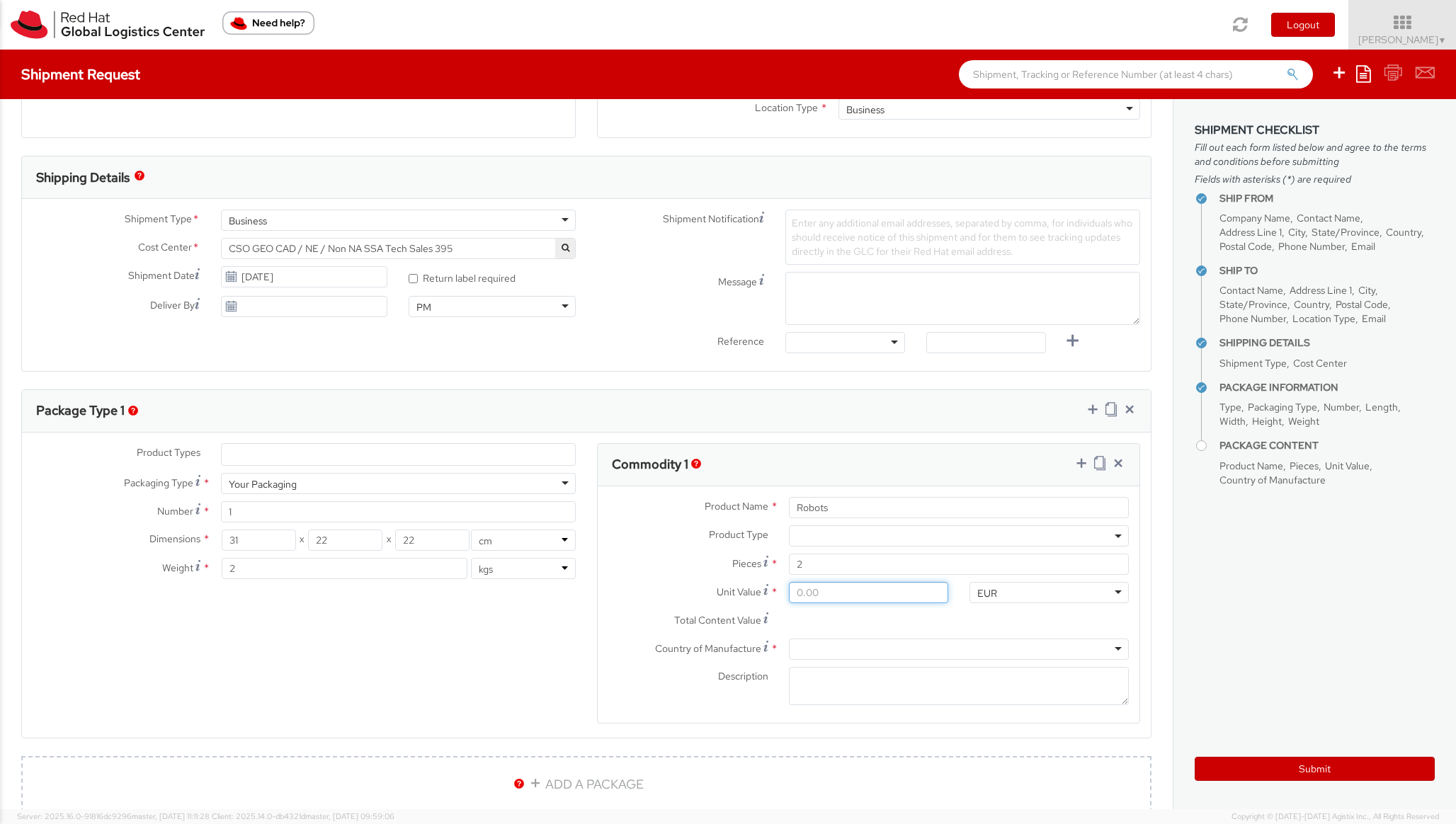
type input "0.00"
type input "200.00"
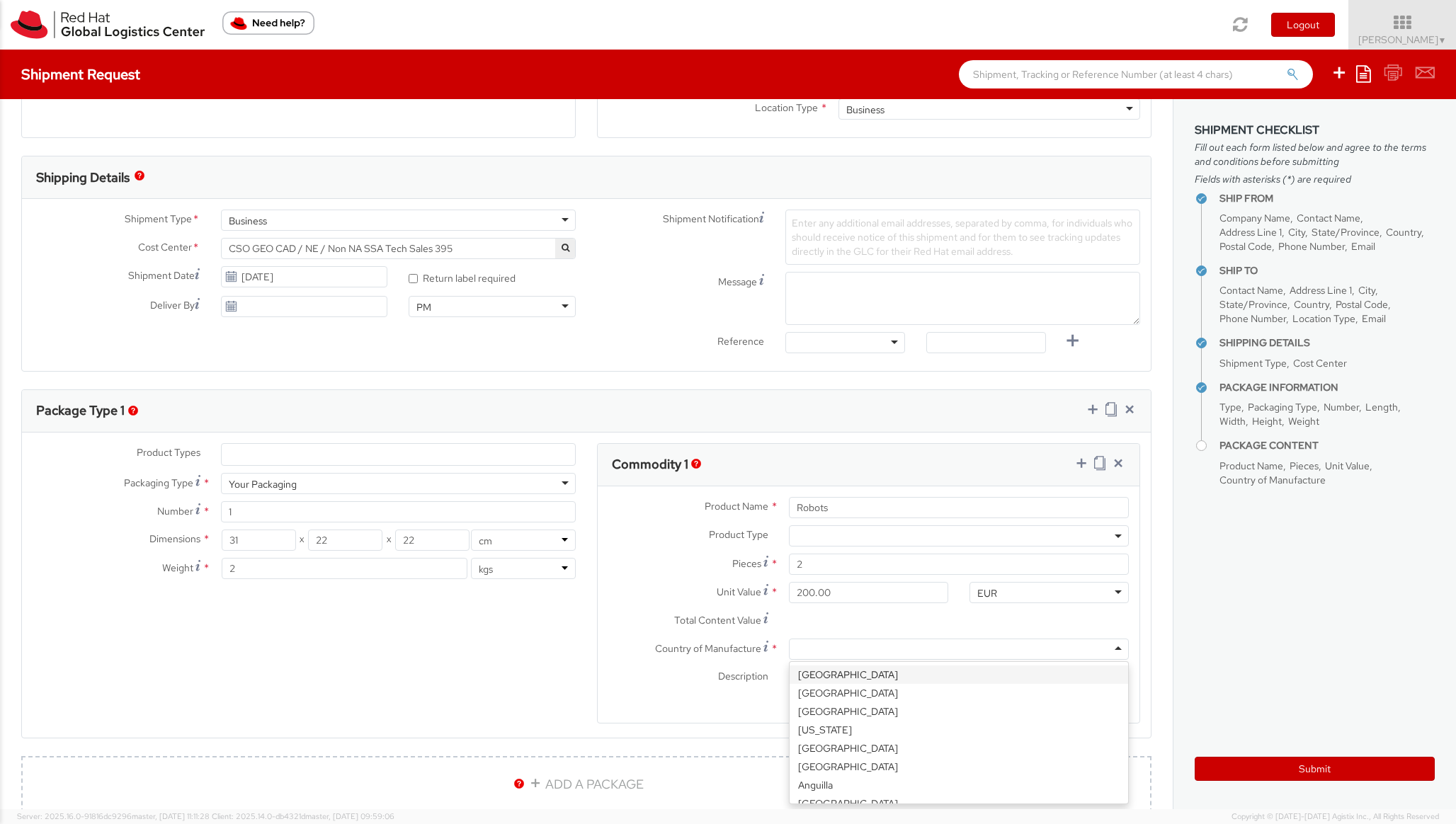
click at [835, 656] on div at bounding box center [958, 648] width 340 height 21
type input "german"
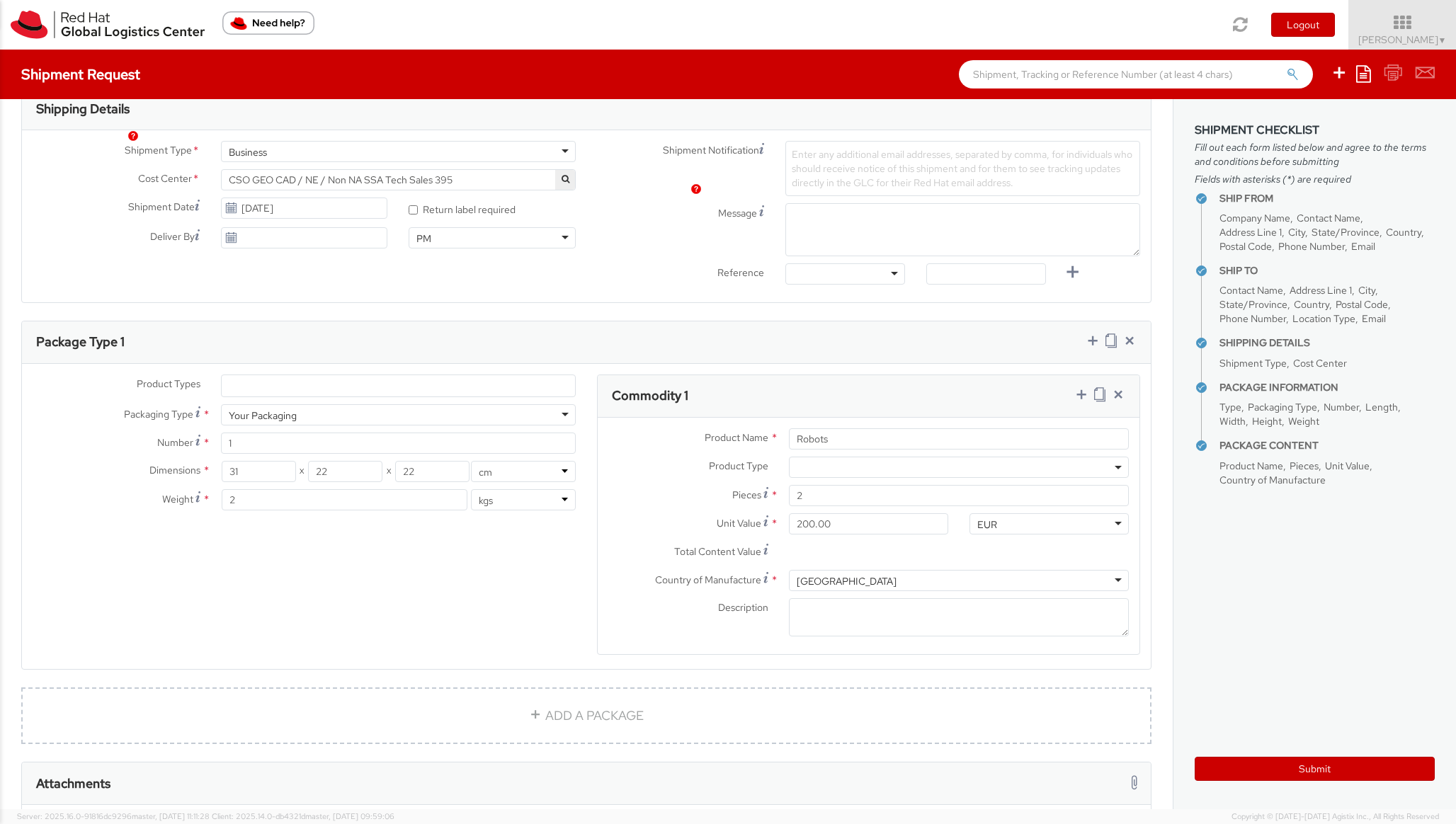
scroll to position [662, 0]
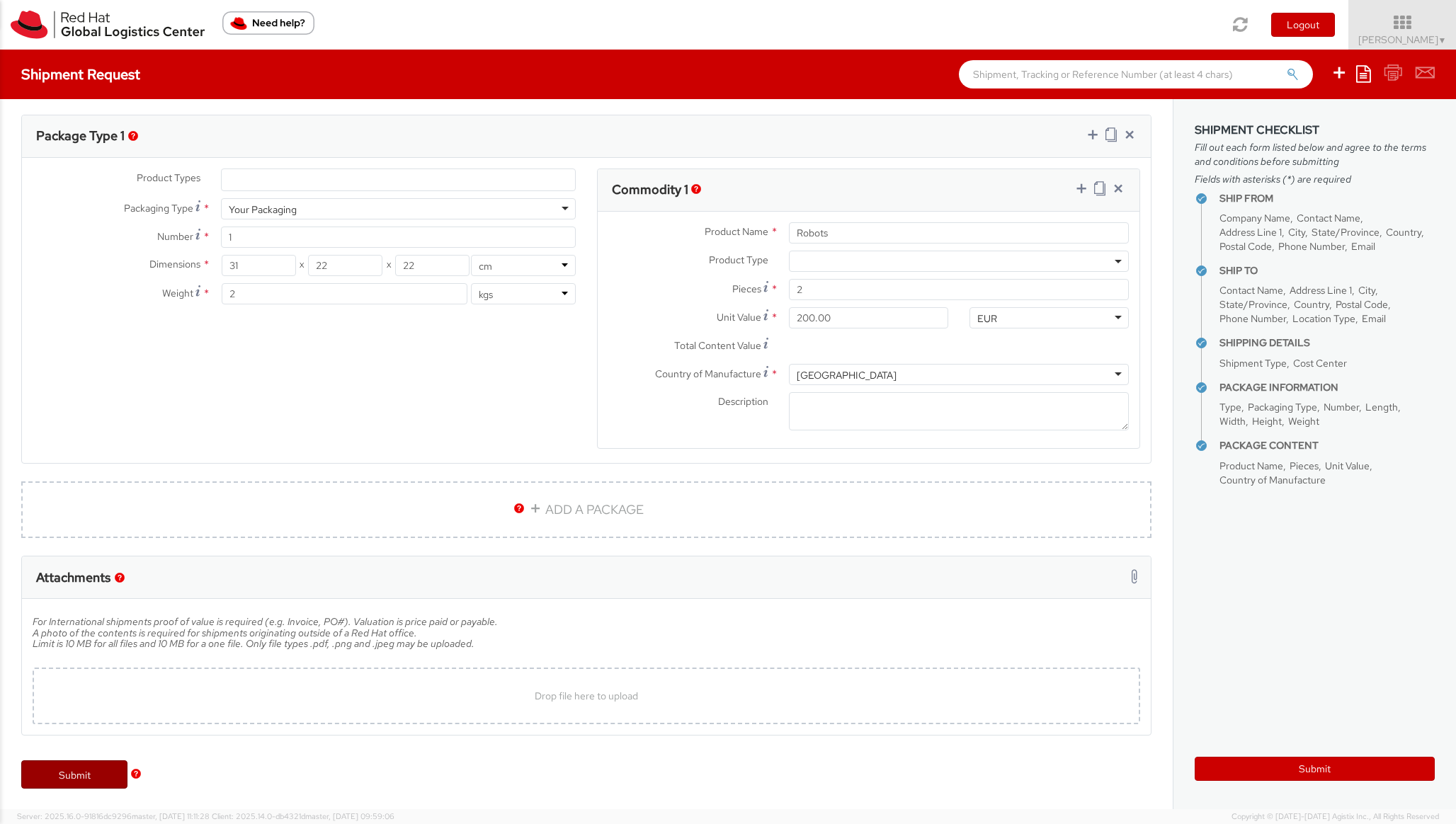
click at [67, 778] on link "Submit" at bounding box center [74, 774] width 106 height 29
type input "[PERSON_NAME]"
